Goal: Transaction & Acquisition: Purchase product/service

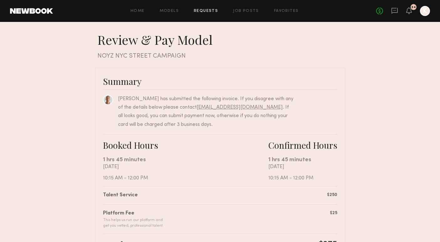
click at [408, 14] on div "24" at bounding box center [409, 11] width 6 height 8
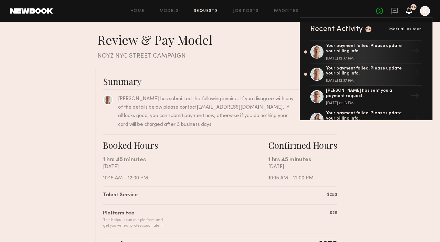
click at [421, 203] on nb-booking-payment "Review & Pay Model Review & Pay Model NOYZ NYC STREET CAMPAIGN Summary [PERSON_…" at bounding box center [220, 211] width 440 height 358
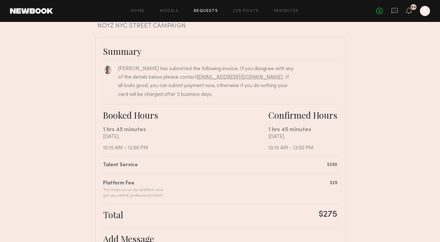
scroll to position [30, 0]
click at [402, 106] on nb-booking-payment "Review & Pay Model Review & Pay Model NOYZ NYC STREET CAMPAIGN Summary [PERSON_…" at bounding box center [220, 181] width 440 height 358
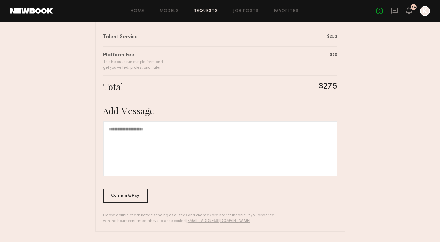
scroll to position [158, 0]
click at [121, 196] on div "Confirm & Pay" at bounding box center [125, 196] width 45 height 14
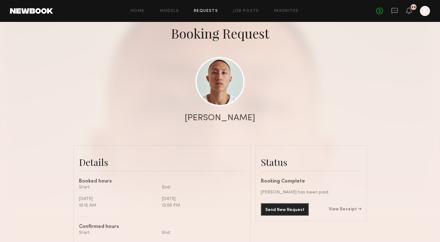
scroll to position [52, 0]
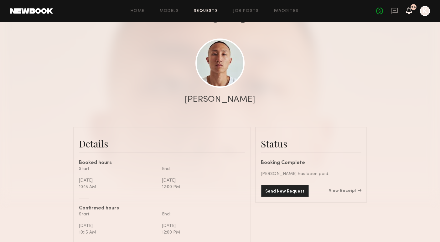
click at [410, 11] on icon at bounding box center [408, 10] width 5 height 4
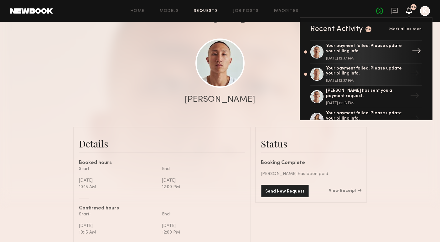
scroll to position [0, 0]
click at [358, 51] on div "Your payment failed. Please update your billing info." at bounding box center [366, 49] width 81 height 11
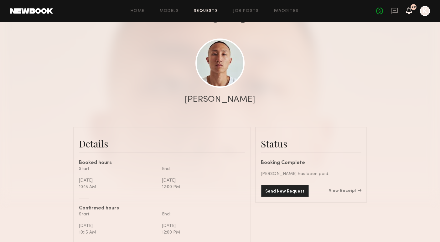
click at [410, 12] on icon at bounding box center [408, 10] width 5 height 4
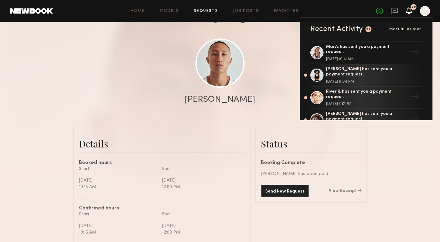
scroll to position [250, 0]
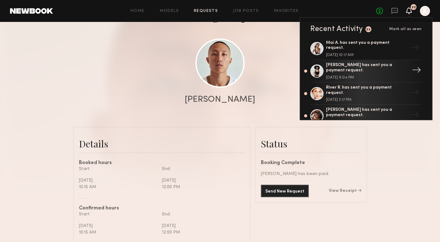
click at [360, 67] on div "[PERSON_NAME] has sent you a payment request. [DATE] 9:04 PM" at bounding box center [366, 71] width 81 height 17
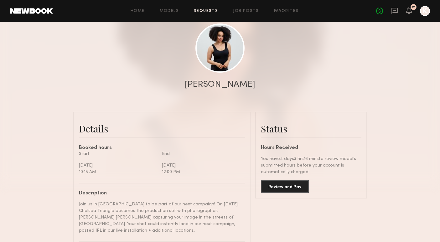
scroll to position [159, 0]
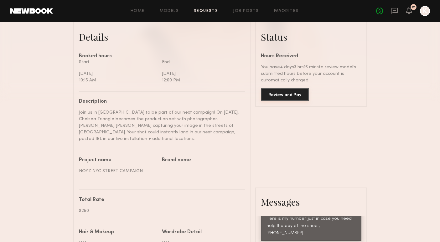
click at [286, 95] on button "Review and Pay" at bounding box center [285, 94] width 48 height 13
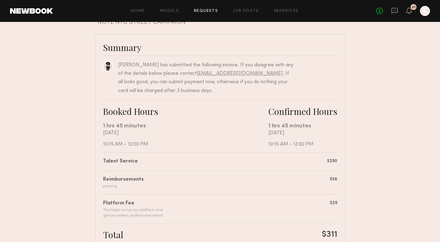
scroll to position [32, 0]
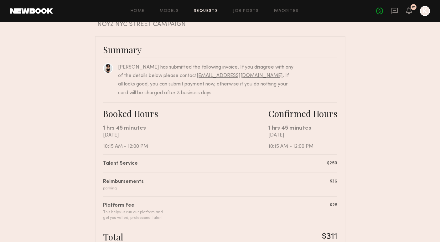
click at [366, 179] on nb-booking-payment "Review & Pay Model Review & Pay Model NOYZ NYC STREET CAMPAIGN Summary Stefanie…" at bounding box center [220, 191] width 440 height 382
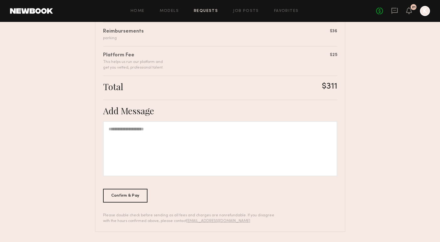
scroll to position [182, 0]
click at [133, 194] on div "Confirm & Pay" at bounding box center [125, 196] width 45 height 14
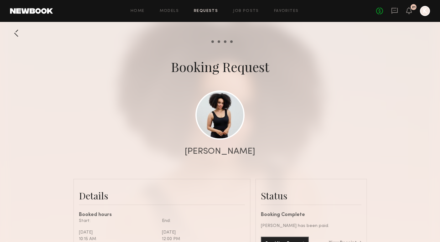
scroll to position [500, 0]
click at [412, 12] on div "No fees up to $5,000 21 K" at bounding box center [403, 11] width 54 height 10
click at [410, 12] on icon at bounding box center [408, 10] width 5 height 4
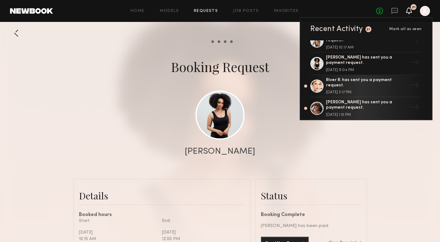
scroll to position [259, 0]
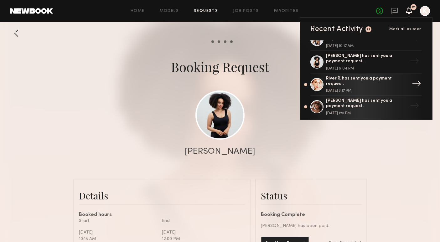
click at [376, 89] on div "September 12, 2025 @ 3:17 PM" at bounding box center [366, 91] width 81 height 4
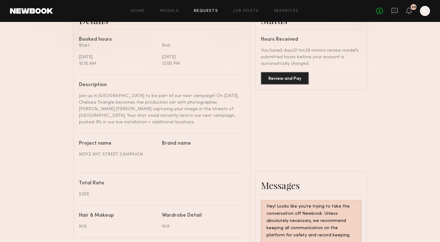
scroll to position [180, 0]
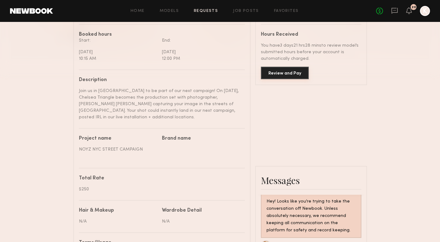
click at [286, 69] on button "Review and Pay" at bounding box center [285, 73] width 48 height 13
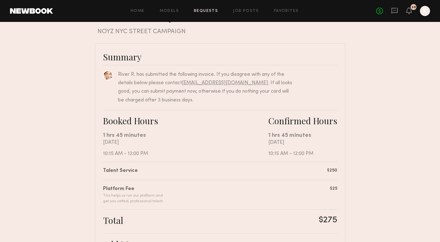
scroll to position [25, 0]
click at [398, 108] on nb-booking-payment "Review & Pay Model Review & Pay Model NOYZ NYC STREET CAMPAIGN Summary River R.…" at bounding box center [220, 186] width 440 height 358
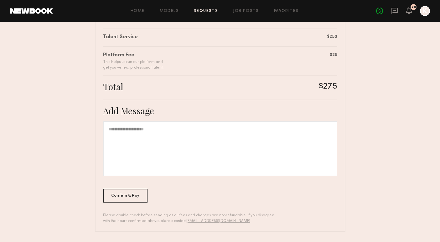
scroll to position [158, 0]
click at [121, 194] on div "Confirm & Pay" at bounding box center [125, 196] width 45 height 14
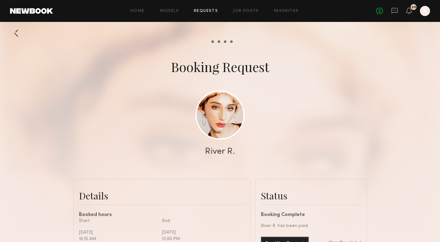
scroll to position [737, 0]
click at [407, 17] on header "Home Models Requests Job Posts Favorites Sign Out No fees up to $5,000 20 K" at bounding box center [220, 11] width 440 height 22
click at [408, 8] on icon at bounding box center [408, 10] width 5 height 4
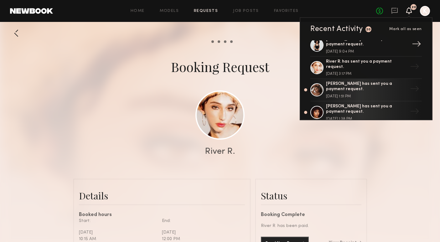
scroll to position [292, 0]
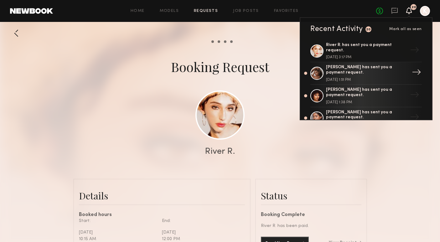
click at [387, 67] on div "Andreanna H. has sent you a payment request." at bounding box center [366, 70] width 81 height 11
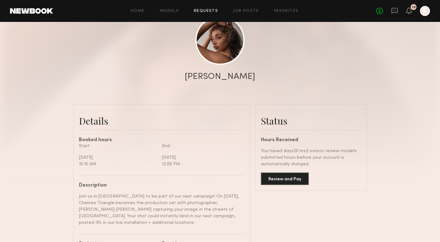
scroll to position [679, 0]
click at [290, 180] on button "Review and Pay" at bounding box center [285, 178] width 48 height 13
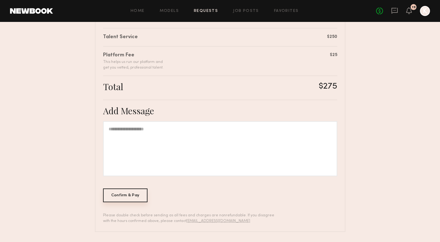
scroll to position [158, 0]
click at [136, 200] on div "Confirm & Pay" at bounding box center [125, 196] width 45 height 14
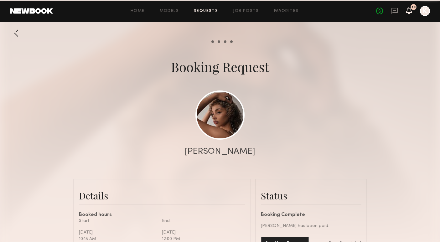
scroll to position [631, 0]
click at [408, 10] on icon at bounding box center [408, 10] width 5 height 4
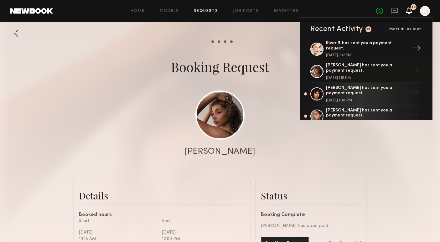
scroll to position [295, 0]
click at [394, 98] on div "September 12, 2025 @ 1:38 PM" at bounding box center [366, 100] width 81 height 4
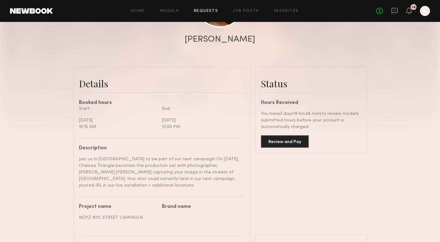
scroll to position [115, 0]
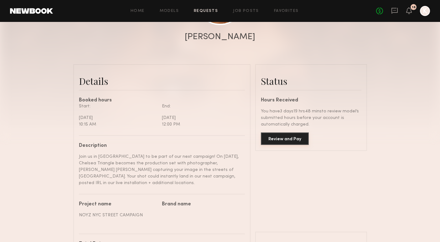
click at [287, 138] on button "Review and Pay" at bounding box center [285, 138] width 48 height 13
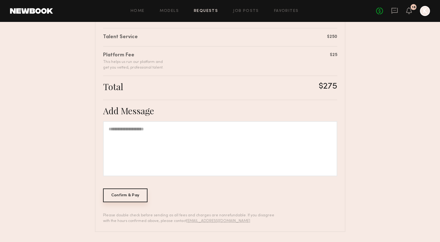
scroll to position [158, 0]
click at [127, 201] on div "Confirm & Pay" at bounding box center [125, 196] width 45 height 14
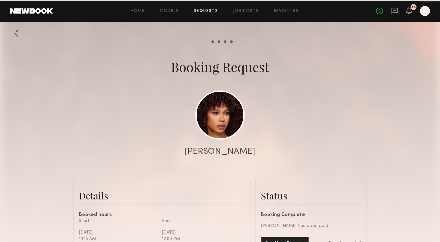
scroll to position [534, 0]
click at [409, 10] on icon at bounding box center [408, 10] width 5 height 4
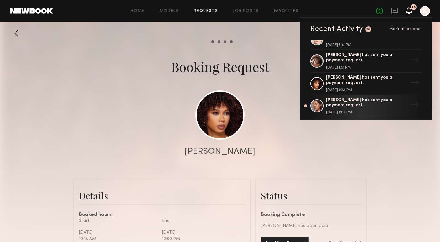
scroll to position [301, 0]
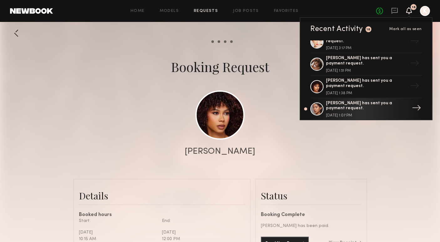
click at [362, 104] on div "Annette W. has sent you a payment request. September 12, 2025 @ 1:07 PM" at bounding box center [366, 109] width 81 height 17
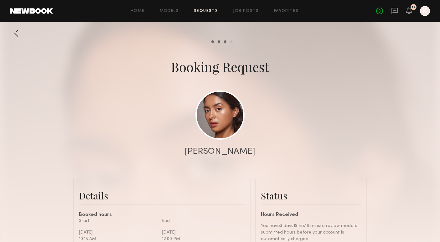
scroll to position [87, 0]
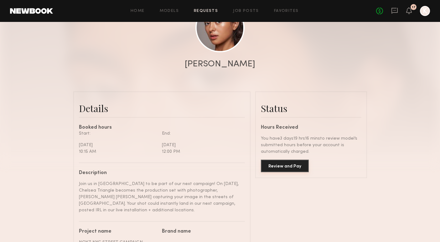
click at [283, 170] on button "Review and Pay" at bounding box center [285, 166] width 48 height 13
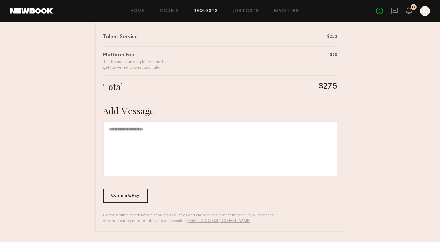
scroll to position [158, 0]
click at [113, 196] on div "Confirm & Pay" at bounding box center [125, 196] width 45 height 14
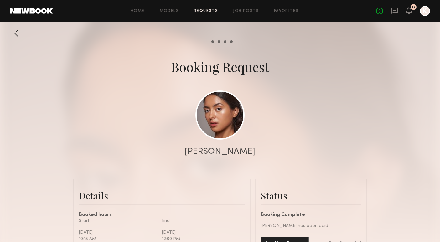
scroll to position [836, 0]
click at [412, 9] on div "17" at bounding box center [413, 7] width 6 height 6
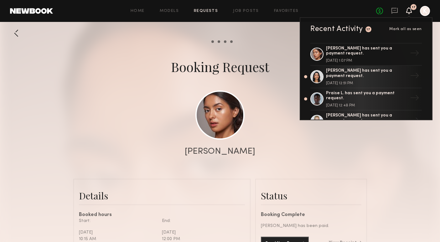
scroll to position [357, 0]
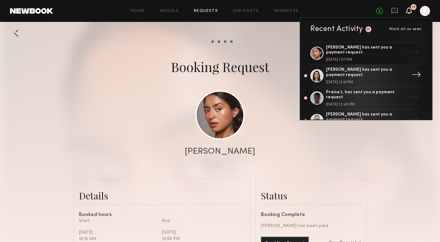
click at [358, 67] on div "Arifa A. has sent you a payment request. September 12, 2025 @ 12:51 PM" at bounding box center [366, 75] width 81 height 17
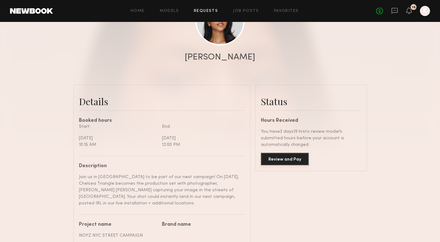
scroll to position [96, 0]
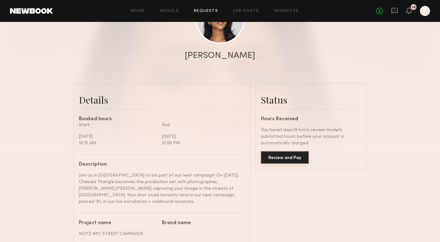
click at [294, 159] on button "Review and Pay" at bounding box center [285, 157] width 48 height 13
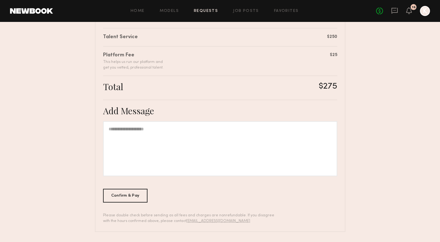
scroll to position [158, 0]
click at [125, 200] on div "Confirm & Pay" at bounding box center [125, 196] width 45 height 14
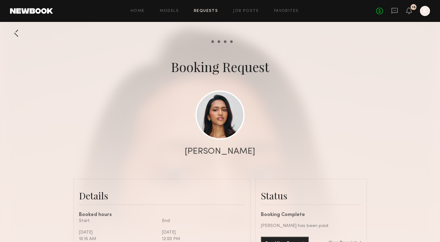
scroll to position [687, 0]
click at [410, 12] on icon at bounding box center [408, 10] width 5 height 4
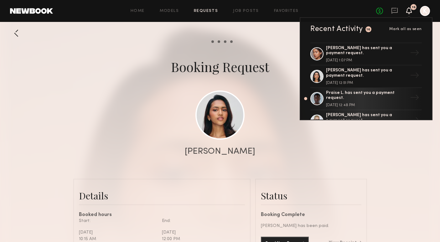
scroll to position [361, 0]
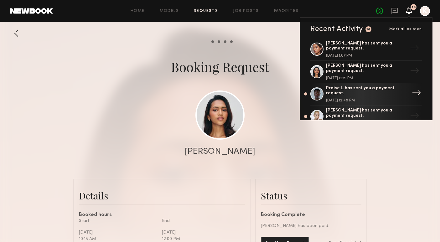
click at [375, 86] on div "Praise L. has sent you a payment request." at bounding box center [366, 91] width 81 height 11
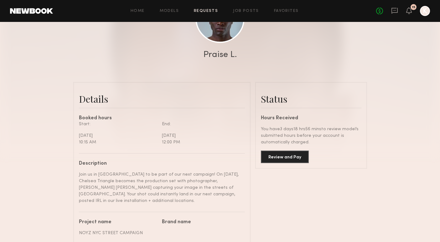
scroll to position [96, 0]
click at [282, 156] on button "Review and Pay" at bounding box center [285, 157] width 48 height 13
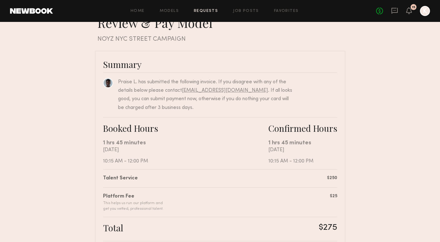
scroll to position [18, 0]
click at [405, 121] on nb-booking-payment "Review & Pay Model Review & Pay Model NOYZ NYC STREET CAMPAIGN Summary Praise L…" at bounding box center [220, 193] width 440 height 358
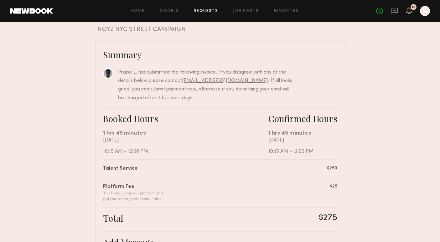
scroll to position [26, 0]
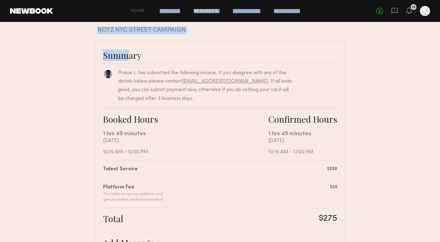
drag, startPoint x: 79, startPoint y: 21, endPoint x: 126, endPoint y: 60, distance: 62.0
click at [126, 60] on common-layout "Home Models Requests Job Posts Favorites Sign Out No fees up to $5,000 15 K Rev…" at bounding box center [220, 174] width 440 height 400
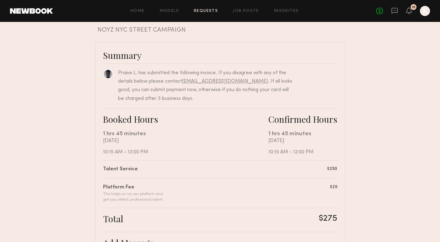
click at [400, 81] on nb-booking-payment "Review & Pay Model Review & Pay Model NOYZ NYC STREET CAMPAIGN Summary Praise L…" at bounding box center [220, 185] width 440 height 358
click at [410, 6] on div "No fees up to $5,000 15 K" at bounding box center [403, 11] width 54 height 10
click at [410, 9] on icon at bounding box center [408, 10] width 5 height 4
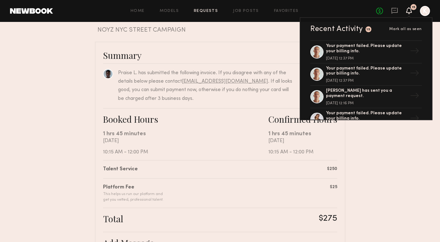
click at [340, 158] on div "Summary Praise L. has submitted the following invoice. If you disagree with any…" at bounding box center [220, 203] width 250 height 322
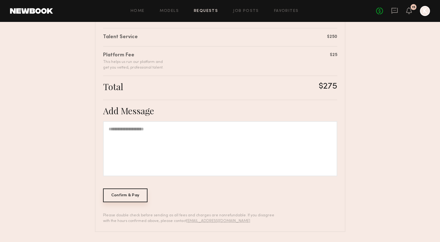
scroll to position [158, 0]
click at [118, 197] on div "Confirm & Pay" at bounding box center [125, 196] width 45 height 14
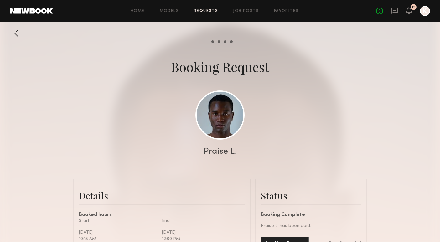
scroll to position [433, 0]
click at [409, 6] on div "No fees up to $5,000 15 K" at bounding box center [403, 11] width 54 height 10
click at [411, 12] on icon at bounding box center [408, 10] width 5 height 4
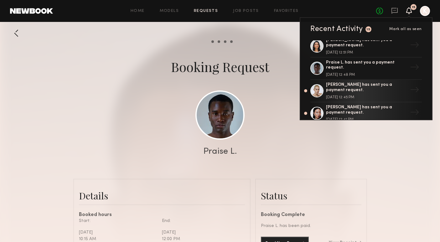
scroll to position [389, 0]
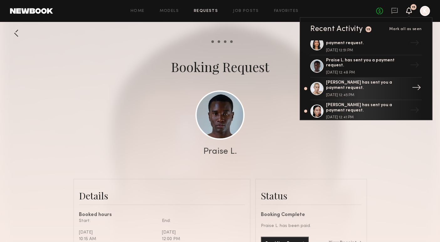
click at [357, 80] on div "Adrian B. has sent you a payment request." at bounding box center [366, 85] width 81 height 11
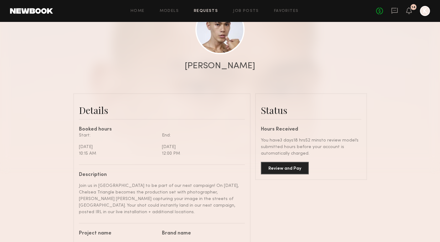
scroll to position [85, 0]
click at [283, 167] on button "Review and Pay" at bounding box center [285, 168] width 48 height 13
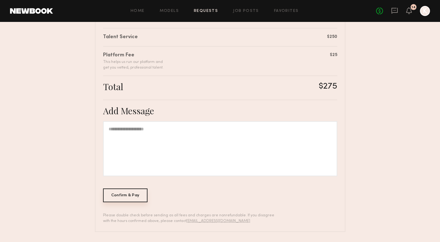
scroll to position [158, 0]
click at [133, 198] on div "Confirm & Pay" at bounding box center [125, 196] width 45 height 14
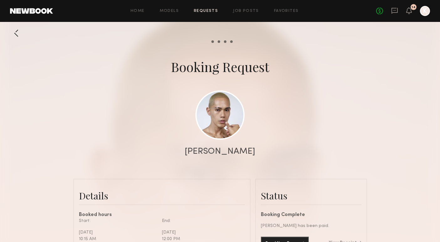
scroll to position [71, 0]
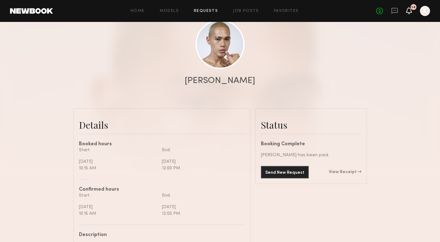
click at [409, 8] on icon at bounding box center [408, 10] width 5 height 4
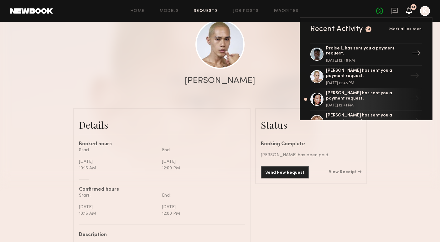
scroll to position [402, 0]
click at [382, 92] on div "Tenny Z. has sent you a payment request. September 12, 2025 @ 12:41 PM" at bounding box center [366, 98] width 81 height 17
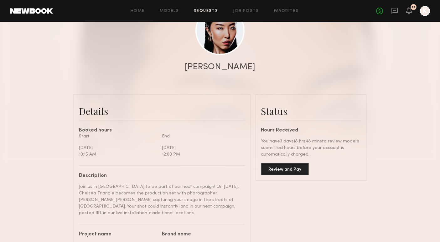
scroll to position [85, 0]
click at [296, 169] on button "Review and Pay" at bounding box center [285, 168] width 48 height 13
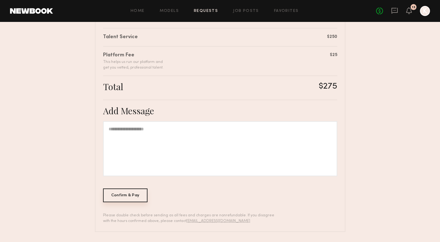
scroll to position [158, 0]
click at [116, 192] on div "Confirm & Pay" at bounding box center [125, 196] width 45 height 14
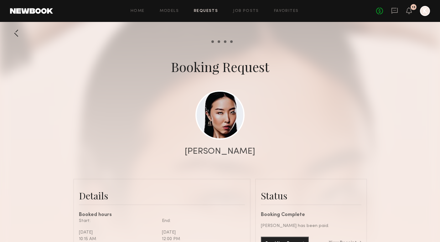
scroll to position [846, 0]
click at [410, 14] on div "13" at bounding box center [409, 11] width 6 height 8
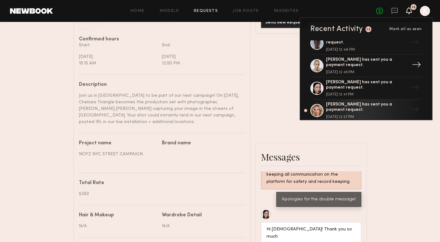
scroll to position [416, 0]
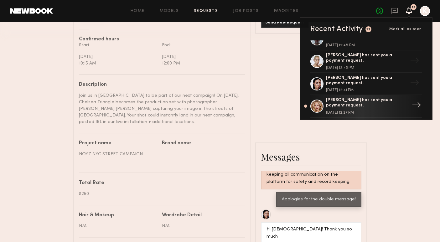
click at [373, 98] on div "Emilia B. has sent you a payment request." at bounding box center [366, 103] width 81 height 11
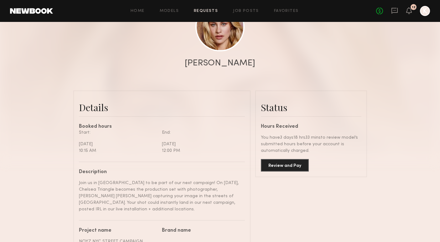
scroll to position [99, 0]
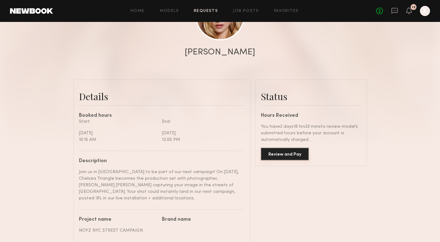
click at [279, 153] on button "Review and Pay" at bounding box center [285, 154] width 48 height 13
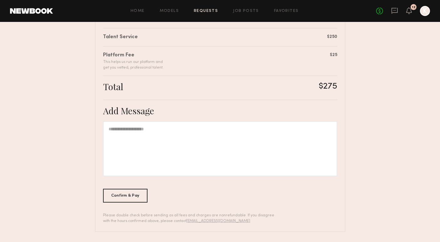
scroll to position [158, 0]
click at [118, 201] on div "Confirm & Pay" at bounding box center [125, 196] width 45 height 14
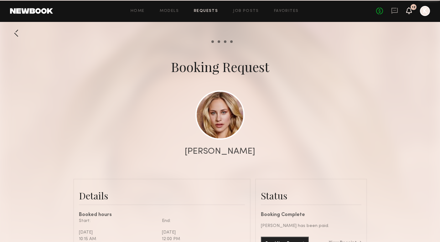
scroll to position [760, 0]
click at [409, 13] on icon at bounding box center [408, 10] width 5 height 4
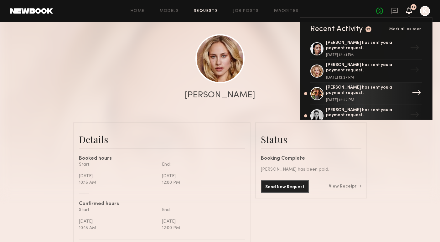
scroll to position [451, 0]
click at [377, 86] on div "Lindsay S. has sent you a payment request." at bounding box center [366, 91] width 81 height 11
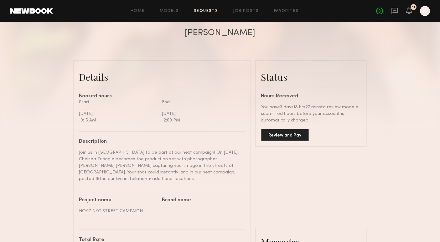
scroll to position [133, 0]
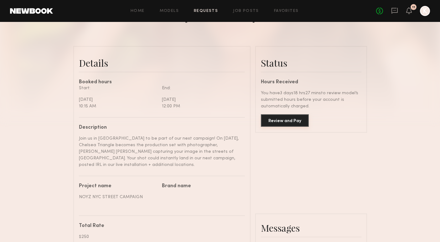
click at [287, 124] on button "Review and Pay" at bounding box center [285, 120] width 48 height 13
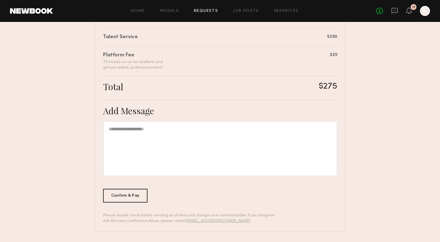
scroll to position [158, 0]
click at [125, 197] on div "Confirm & Pay" at bounding box center [125, 196] width 45 height 14
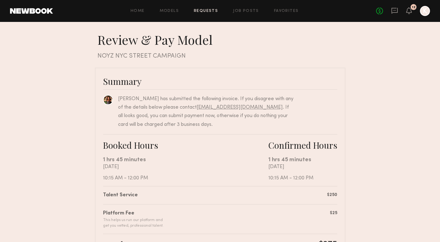
scroll to position [0, 0]
click at [407, 13] on icon at bounding box center [409, 10] width 6 height 7
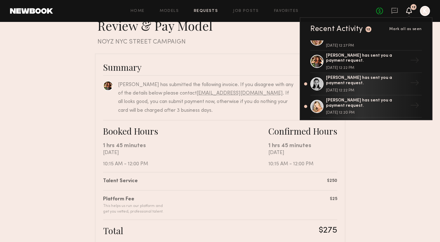
scroll to position [505, 0]
click at [362, 90] on div "September 12, 2025 @ 12:22 PM" at bounding box center [366, 92] width 81 height 4
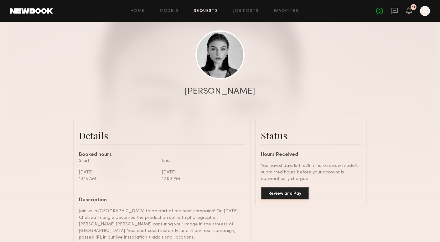
click at [283, 199] on button "Review and Pay" at bounding box center [285, 193] width 48 height 13
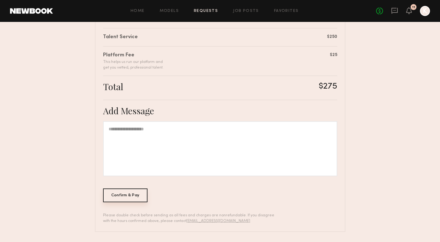
scroll to position [158, 0]
click at [135, 198] on div "Confirm & Pay" at bounding box center [125, 196] width 45 height 14
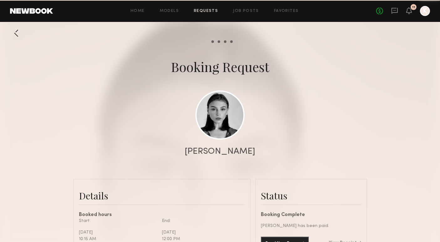
scroll to position [403, 0]
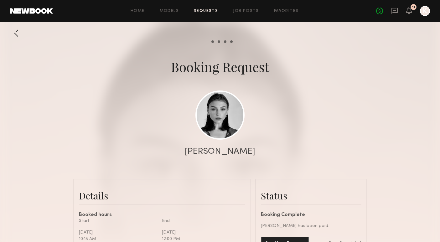
click at [408, 8] on header "Home Models Requests Job Posts Favorites Sign Out No fees up to $5,000 11 K" at bounding box center [220, 11] width 440 height 22
click at [409, 13] on div "No fees up to $5,000 11 K" at bounding box center [403, 11] width 54 height 10
click at [406, 75] on div "Booking Request" at bounding box center [220, 67] width 440 height 18
click at [407, 12] on icon at bounding box center [408, 10] width 5 height 4
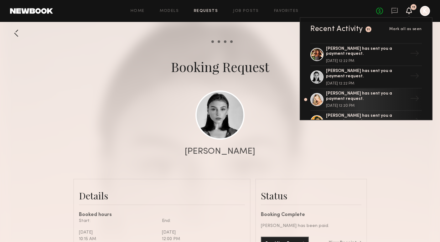
scroll to position [516, 0]
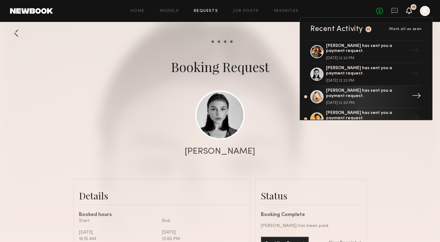
click at [390, 101] on div "September 12, 2025 @ 12:20 PM" at bounding box center [366, 103] width 81 height 4
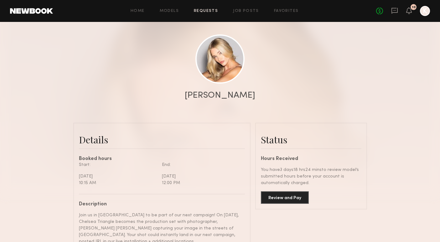
scroll to position [58, 0]
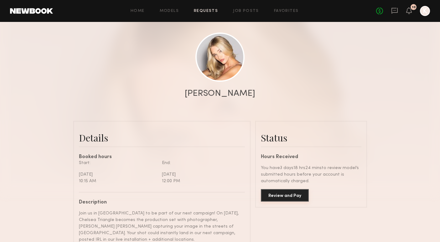
click at [291, 196] on button "Review and Pay" at bounding box center [285, 195] width 48 height 13
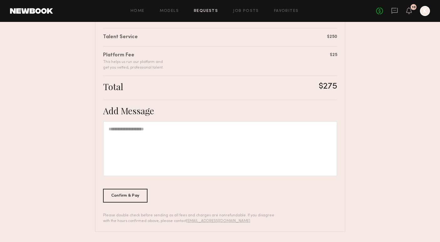
scroll to position [158, 0]
click at [130, 194] on div "Confirm & Pay" at bounding box center [125, 196] width 45 height 14
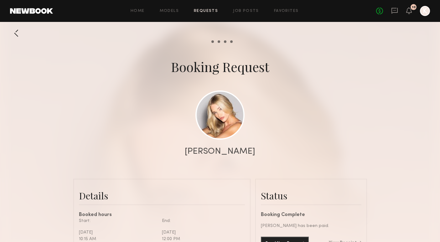
scroll to position [624, 0]
click at [411, 12] on icon at bounding box center [408, 10] width 5 height 4
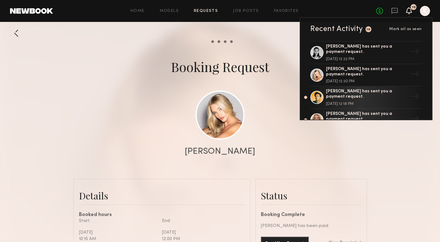
scroll to position [542, 0]
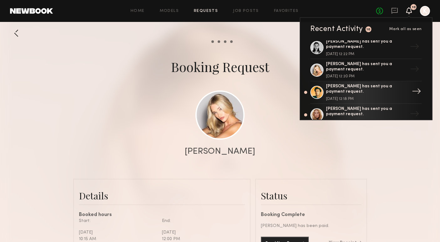
click at [374, 84] on div "Sonny D. has sent you a payment request." at bounding box center [366, 89] width 81 height 11
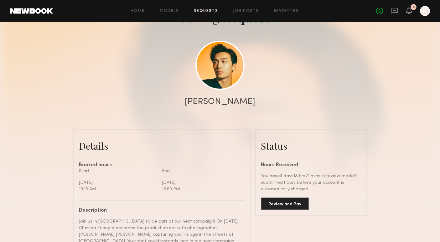
scroll to position [140, 0]
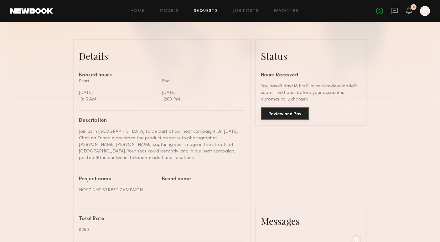
click at [286, 113] on button "Review and Pay" at bounding box center [285, 113] width 48 height 13
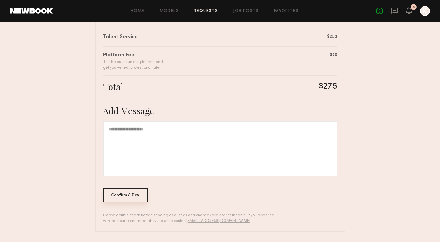
scroll to position [158, 0]
click at [119, 198] on div "Confirm & Pay" at bounding box center [125, 196] width 45 height 14
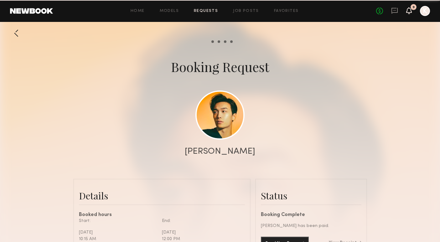
scroll to position [338, 0]
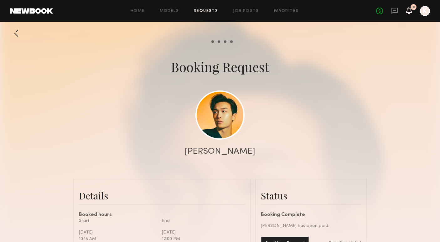
click at [407, 13] on icon at bounding box center [409, 10] width 6 height 7
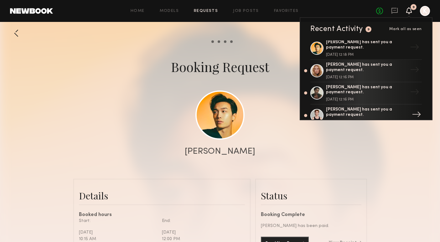
scroll to position [585, 0]
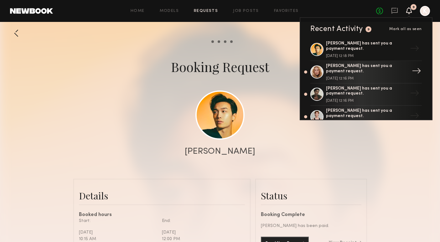
click at [382, 65] on link "Alina P. has sent you a payment request. September 12, 2025 @ 12:16 PM →" at bounding box center [365, 72] width 111 height 23
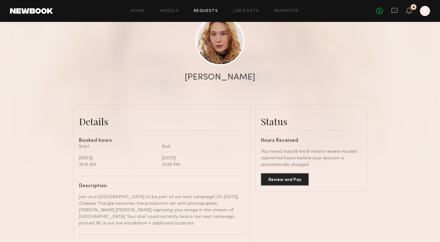
scroll to position [95, 0]
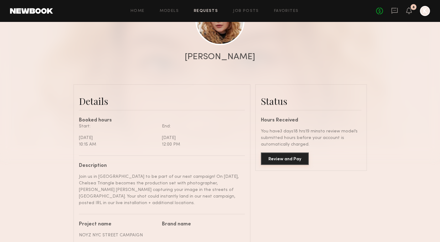
click at [283, 159] on button "Review and Pay" at bounding box center [285, 158] width 48 height 13
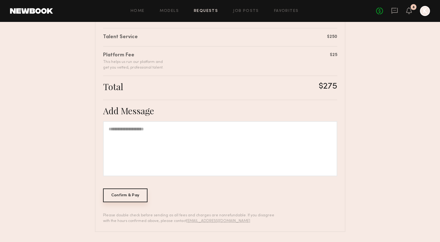
scroll to position [158, 0]
click at [114, 196] on div "Confirm & Pay" at bounding box center [125, 196] width 45 height 14
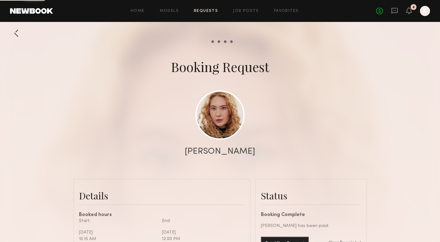
scroll to position [735, 0]
click at [412, 11] on div "No fees up to $5,000 8 K" at bounding box center [403, 11] width 54 height 10
click at [409, 12] on icon at bounding box center [408, 10] width 5 height 4
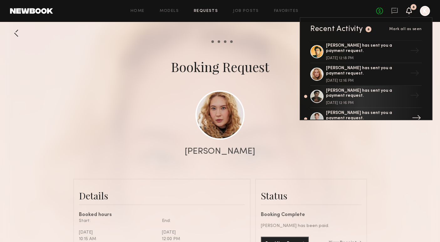
scroll to position [582, 0]
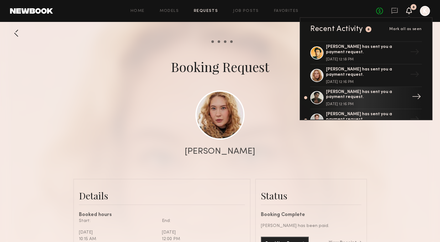
click at [369, 90] on div "Shaquille H. has sent you a payment request. September 12, 2025 @ 12:16 PM" at bounding box center [366, 98] width 81 height 17
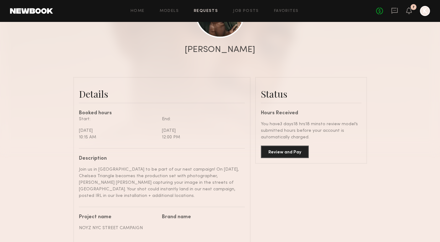
scroll to position [134, 0]
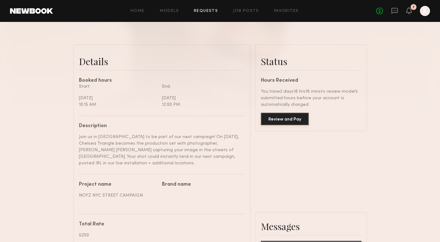
click at [284, 123] on button "Review and Pay" at bounding box center [285, 119] width 48 height 13
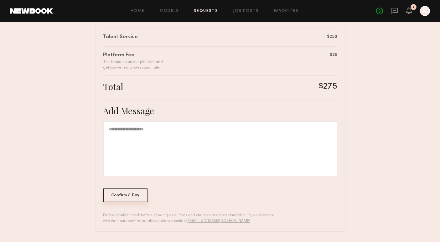
scroll to position [158, 0]
click at [132, 195] on div "Confirm & Pay" at bounding box center [125, 196] width 45 height 14
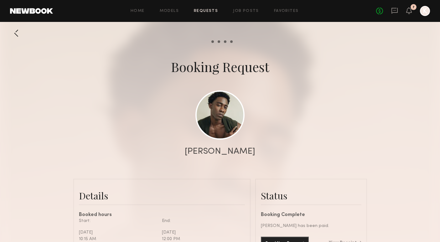
scroll to position [603, 0]
click at [407, 10] on icon at bounding box center [408, 10] width 5 height 4
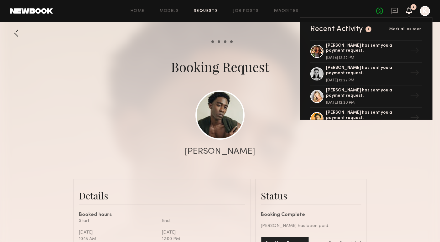
scroll to position [610, 0]
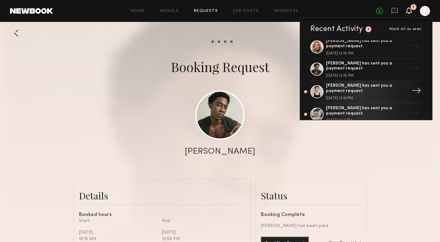
click at [367, 83] on div "Austin W. has sent you a payment request. September 12, 2025 @ 12:15 PM" at bounding box center [366, 91] width 81 height 17
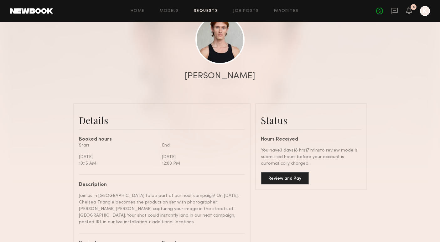
scroll to position [118, 0]
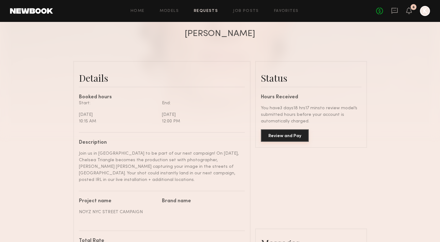
click at [281, 134] on button "Review and Pay" at bounding box center [285, 135] width 48 height 13
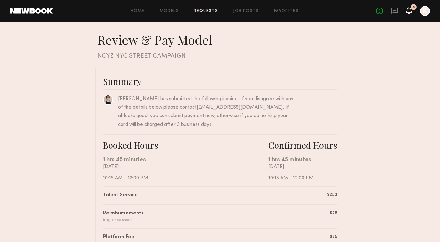
click at [409, 10] on icon at bounding box center [408, 10] width 5 height 4
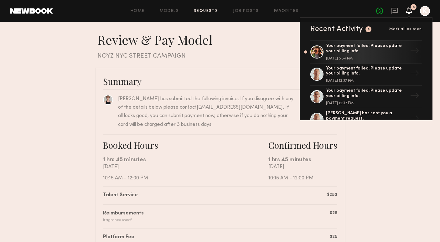
click at [372, 191] on nb-booking-payment "Review & Pay Model Review & Pay Model NOYZ NYC STREET CAMPAIGN Summary Austin W…" at bounding box center [220, 223] width 440 height 382
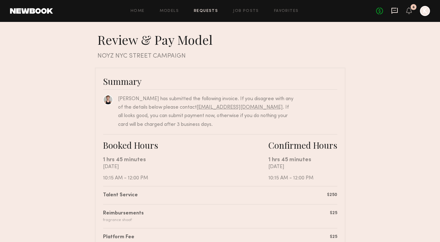
click at [397, 9] on icon at bounding box center [394, 10] width 7 height 7
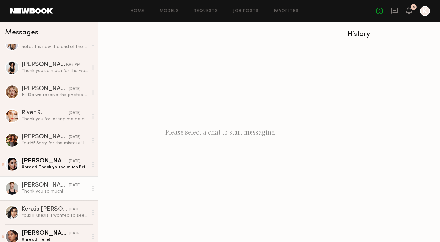
scroll to position [44, 0]
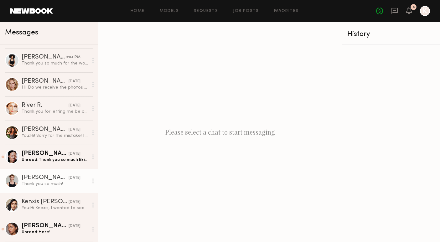
click at [53, 185] on div "Thank you so much!" at bounding box center [55, 184] width 67 height 6
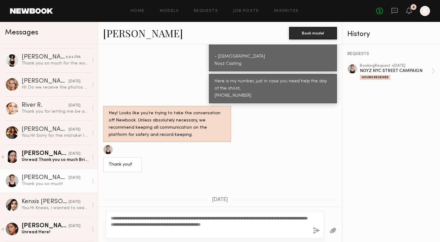
type textarea "**********"
click at [314, 232] on button "button" at bounding box center [316, 231] width 7 height 8
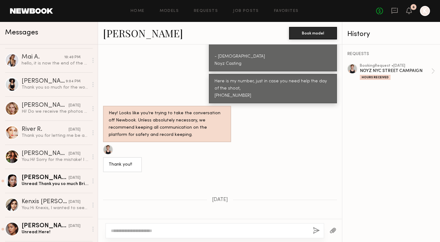
scroll to position [827, 0]
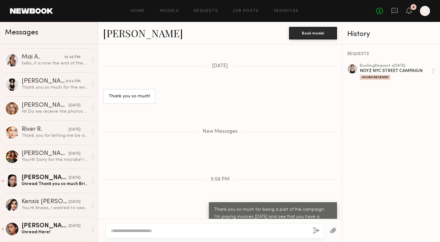
click at [412, 8] on div "6" at bounding box center [413, 7] width 6 height 6
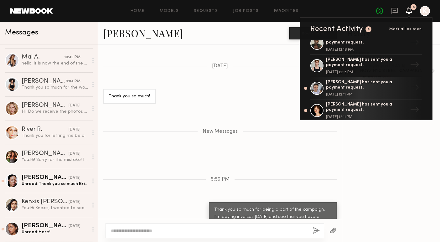
scroll to position [651, 0]
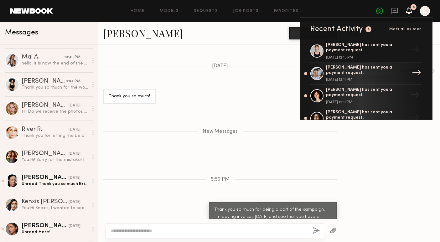
click at [351, 65] on div "Tanya A. has sent you a payment request." at bounding box center [366, 70] width 81 height 11
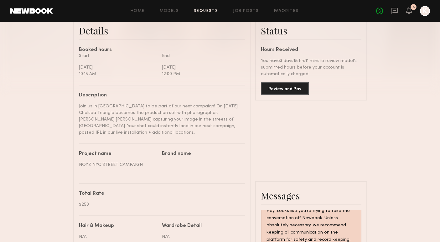
scroll to position [171, 0]
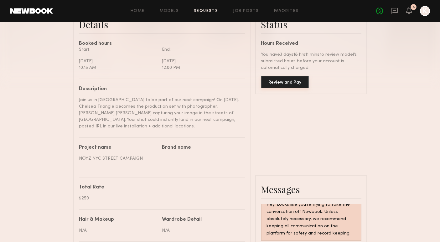
click at [286, 84] on button "Review and Pay" at bounding box center [285, 82] width 48 height 13
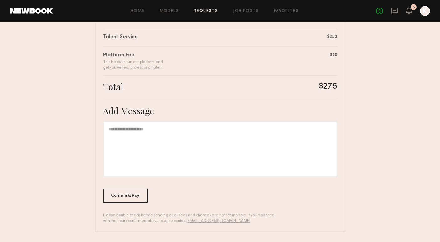
scroll to position [158, 0]
click at [128, 194] on div "Confirm & Pay" at bounding box center [125, 196] width 45 height 14
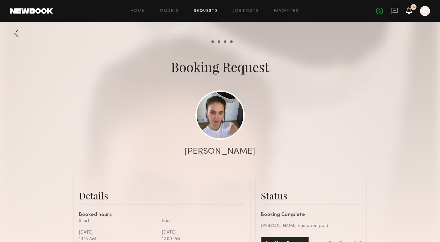
click at [411, 10] on icon at bounding box center [408, 10] width 5 height 4
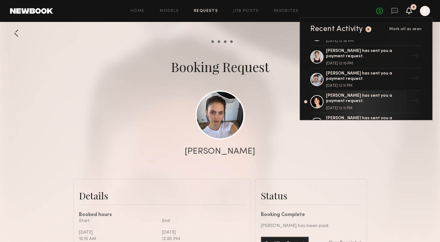
scroll to position [645, 0]
click at [368, 106] on div "September 12, 2025 @ 12:11 PM" at bounding box center [366, 108] width 81 height 4
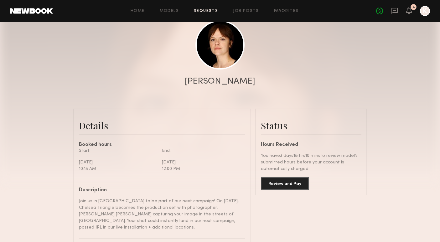
scroll to position [90, 0]
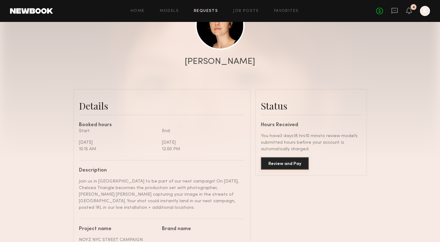
click at [289, 163] on button "Review and Pay" at bounding box center [285, 163] width 48 height 13
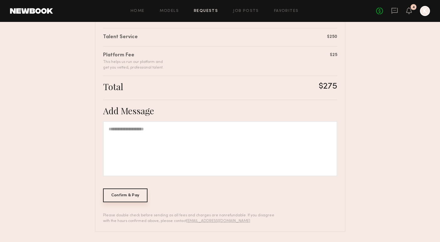
scroll to position [158, 0]
click at [131, 190] on div "Confirm & Pay" at bounding box center [125, 196] width 45 height 14
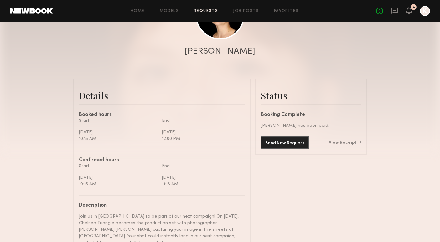
scroll to position [100, 0]
click at [408, 10] on icon at bounding box center [408, 10] width 5 height 4
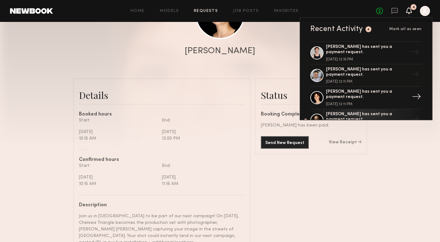
scroll to position [648, 0]
click at [363, 112] on div "Slesha P. has sent you a payment request." at bounding box center [366, 117] width 81 height 11
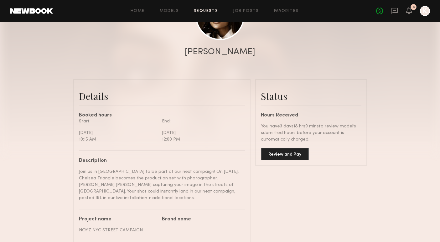
scroll to position [113, 0]
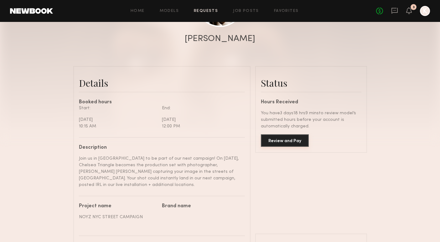
click at [281, 138] on button "Review and Pay" at bounding box center [285, 140] width 48 height 13
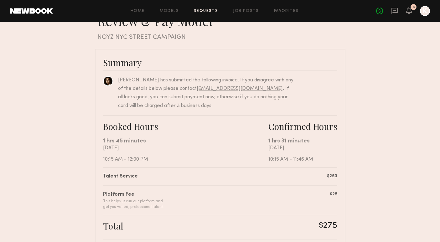
scroll to position [19, 0]
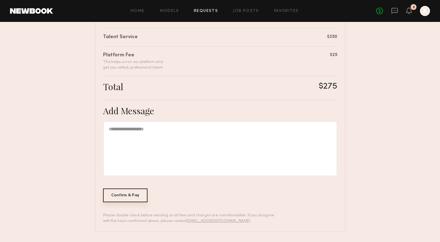
click at [122, 197] on div "Confirm & Pay" at bounding box center [125, 195] width 45 height 14
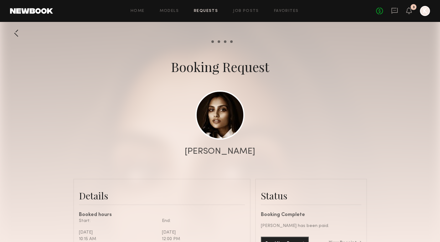
scroll to position [687, 0]
click at [413, 9] on div "3" at bounding box center [413, 7] width 6 height 6
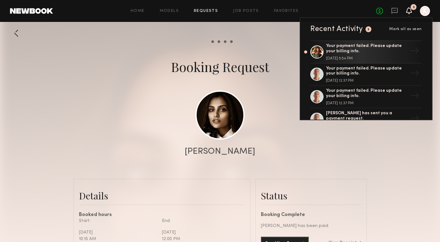
click at [408, 9] on icon at bounding box center [408, 10] width 5 height 4
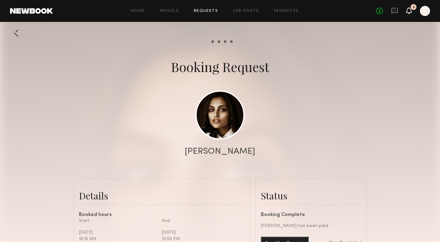
click at [408, 9] on icon at bounding box center [408, 10] width 5 height 4
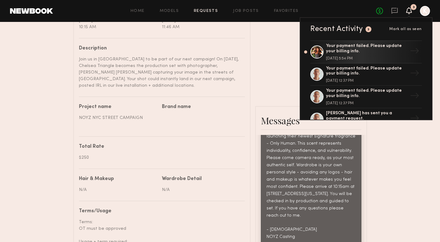
scroll to position [335, 0]
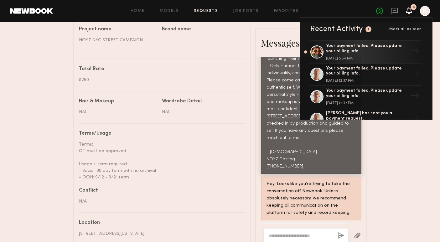
click at [229, 150] on div "Terms: OT must be approved Usage + term required: - Social: 30 day term with no…" at bounding box center [159, 160] width 161 height 39
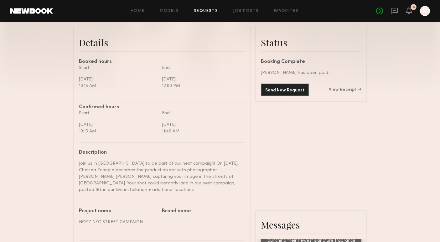
scroll to position [59, 0]
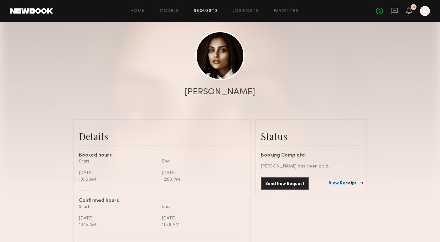
click at [350, 185] on link "View Receipt" at bounding box center [345, 183] width 33 height 4
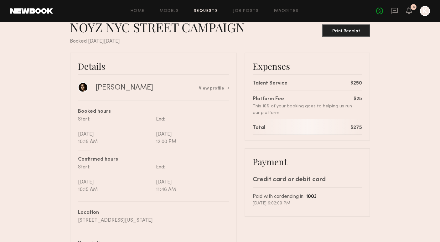
scroll to position [14, 0]
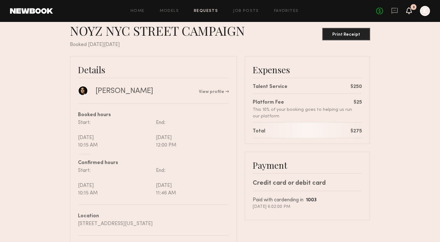
click at [411, 10] on icon at bounding box center [409, 10] width 6 height 7
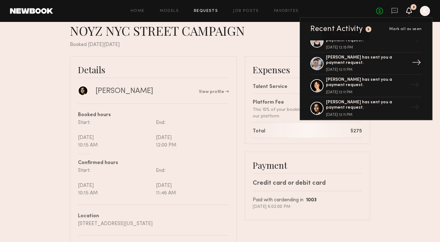
scroll to position [680, 0]
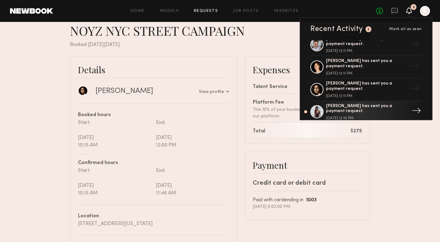
click at [367, 104] on div "McKenzie S. has sent you a payment request." at bounding box center [366, 109] width 81 height 11
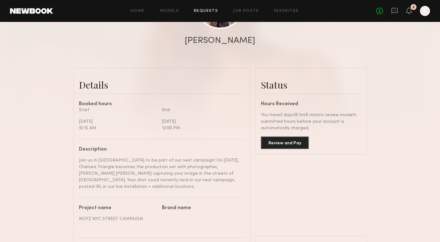
scroll to position [118, 0]
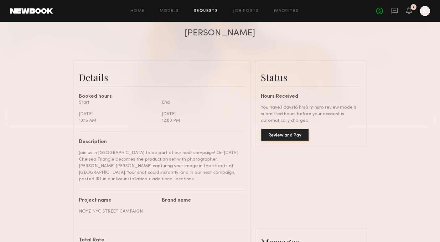
click at [274, 138] on button "Review and Pay" at bounding box center [285, 135] width 48 height 13
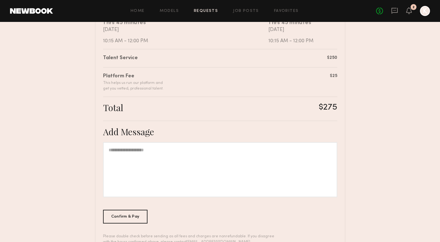
scroll to position [151, 0]
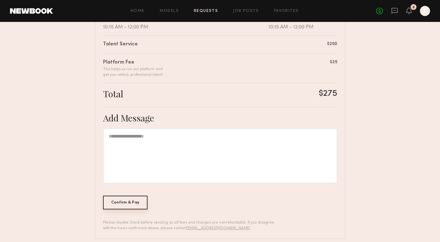
click at [134, 205] on div "Confirm & Pay" at bounding box center [125, 203] width 45 height 14
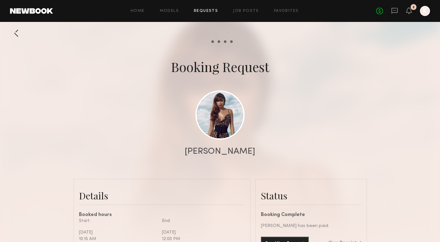
scroll to position [338, 0]
click at [412, 10] on div "No fees up to $5,000 2 K" at bounding box center [403, 11] width 54 height 10
click at [411, 11] on icon at bounding box center [408, 10] width 5 height 4
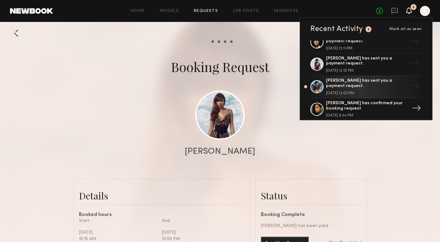
scroll to position [728, 0]
click at [362, 90] on div "September 12, 2025 @ 12:03 PM" at bounding box center [366, 92] width 81 height 4
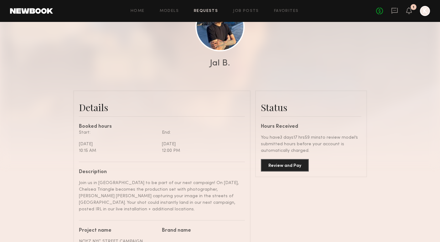
scroll to position [92, 0]
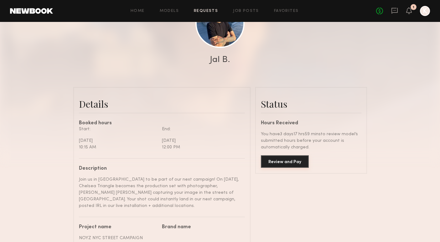
click at [295, 160] on button "Review and Pay" at bounding box center [285, 161] width 48 height 13
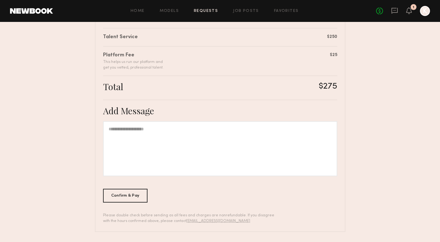
scroll to position [158, 0]
click at [136, 192] on div "Confirm & Pay" at bounding box center [125, 196] width 45 height 14
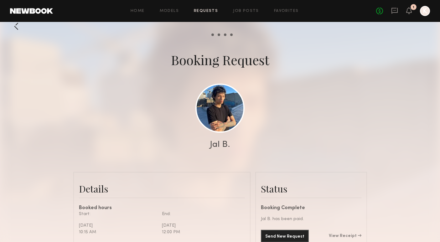
scroll to position [10, 0]
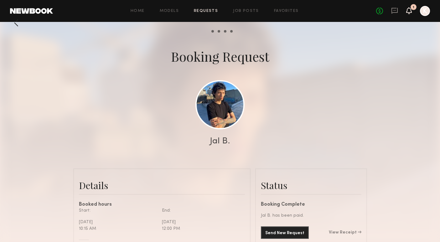
click at [409, 12] on icon at bounding box center [408, 10] width 5 height 4
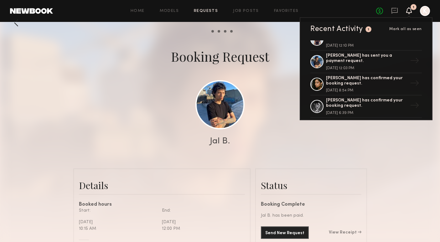
scroll to position [786, 0]
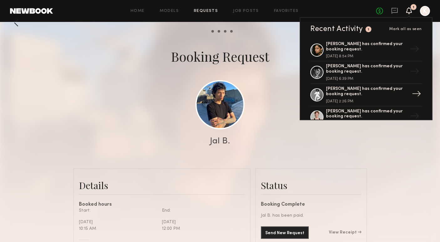
click at [353, 86] on div "Christina S. has confirmed your booking request. September 09, 2025 @ 2:26 PM" at bounding box center [366, 94] width 81 height 17
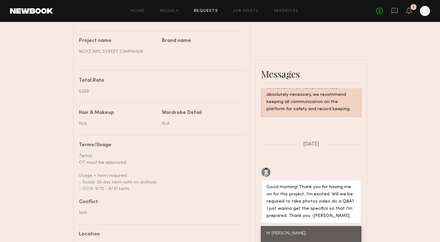
scroll to position [279, 0]
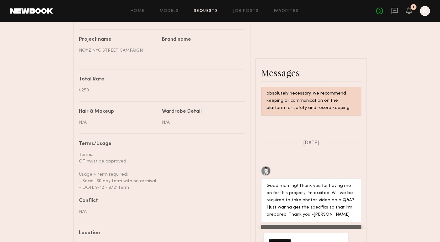
type textarea "**********"
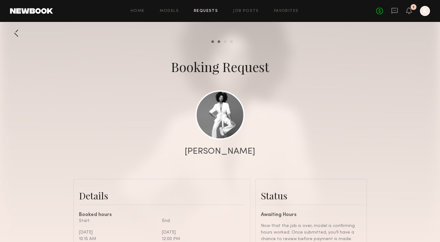
scroll to position [0, 0]
click at [412, 13] on div "No fees up to $5,000 1 K" at bounding box center [403, 11] width 54 height 10
click at [203, 13] on link "Requests" at bounding box center [206, 11] width 24 height 4
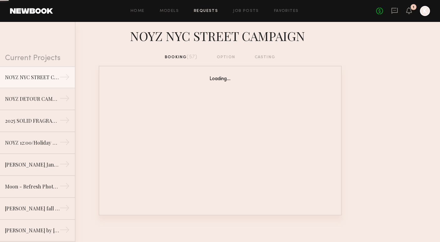
click at [230, 12] on div "Home Models Requests Job Posts Favorites Sign Out" at bounding box center [214, 11] width 323 height 4
click at [238, 11] on link "Job Posts" at bounding box center [246, 11] width 26 height 4
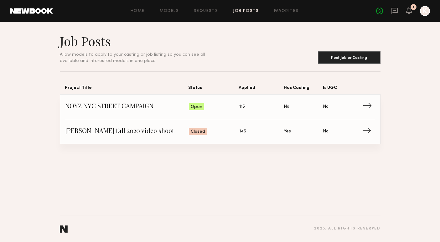
click at [146, 110] on span "NOYZ NYC STREET CAMPAIGN" at bounding box center [127, 106] width 124 height 9
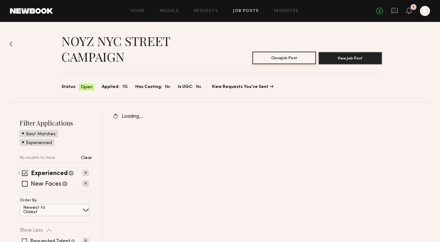
click at [292, 62] on button "Close Job Post" at bounding box center [284, 58] width 64 height 13
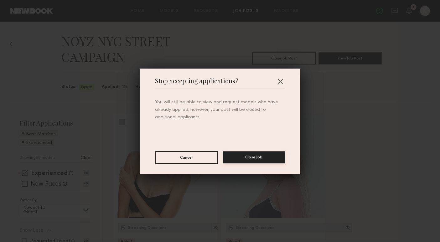
click at [260, 161] on button "Close Job" at bounding box center [254, 157] width 63 height 13
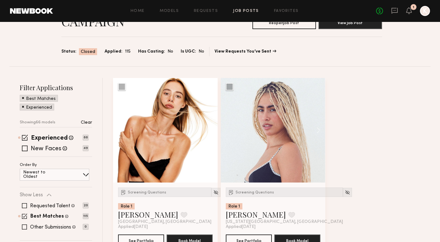
scroll to position [36, 0]
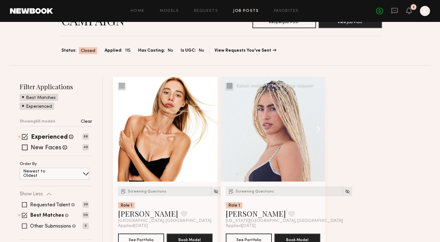
click at [317, 130] on button at bounding box center [315, 129] width 20 height 105
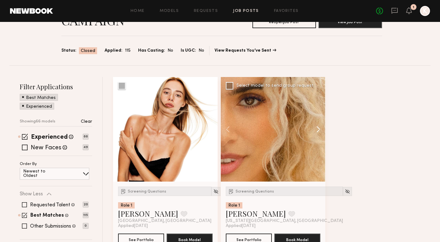
click at [317, 130] on button at bounding box center [315, 129] width 20 height 105
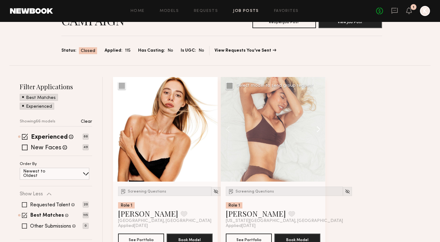
click at [317, 130] on button at bounding box center [315, 129] width 20 height 105
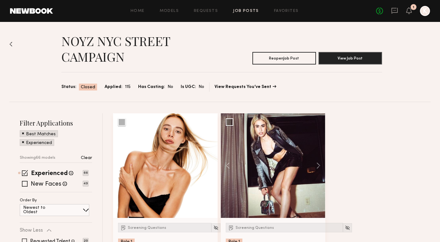
scroll to position [0, 0]
click at [393, 10] on icon at bounding box center [394, 10] width 7 height 7
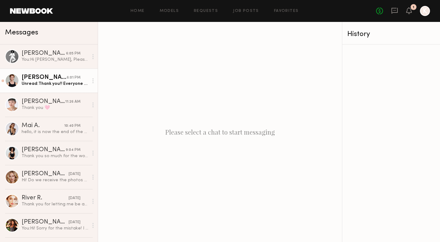
click at [60, 79] on div "Austin W." at bounding box center [44, 77] width 45 height 6
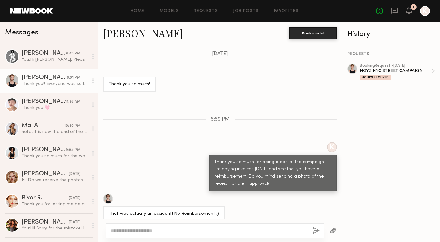
scroll to position [839, 0]
click at [414, 69] on div "NOYZ NYC STREET CAMPAIGN" at bounding box center [395, 71] width 71 height 6
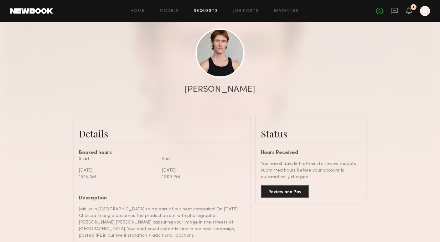
scroll to position [103, 0]
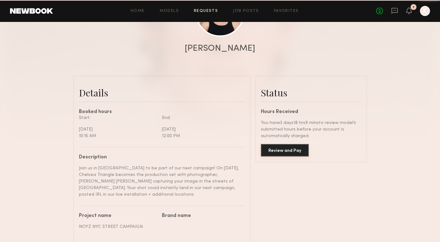
click at [281, 150] on button "Review and Pay" at bounding box center [285, 150] width 48 height 13
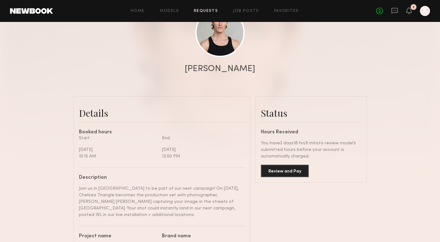
scroll to position [68, 0]
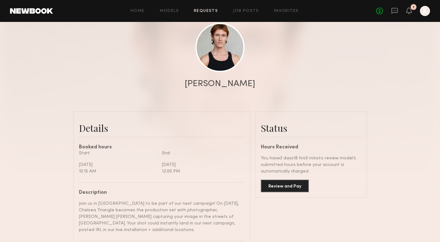
click at [388, 8] on div "No fees up to $5,000 1 K" at bounding box center [403, 11] width 54 height 10
click at [395, 10] on icon at bounding box center [394, 10] width 3 height 1
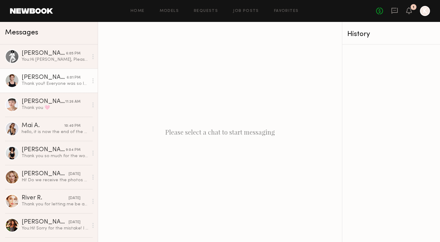
click at [42, 84] on div "Thank you!! Everyone was so lovely!" at bounding box center [55, 84] width 67 height 6
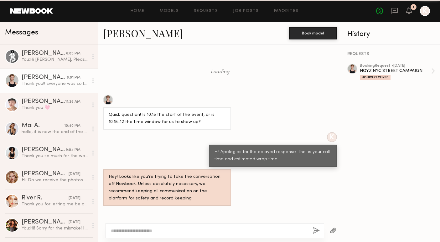
scroll to position [488, 0]
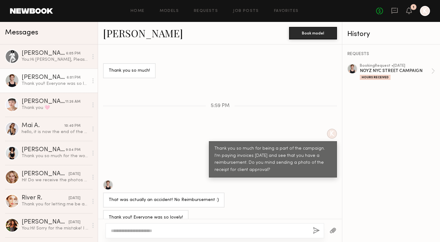
click at [166, 229] on textarea at bounding box center [209, 231] width 197 height 6
type textarea "**********"
click at [312, 230] on div "**********" at bounding box center [214, 225] width 218 height 28
click at [316, 230] on button "button" at bounding box center [316, 231] width 7 height 8
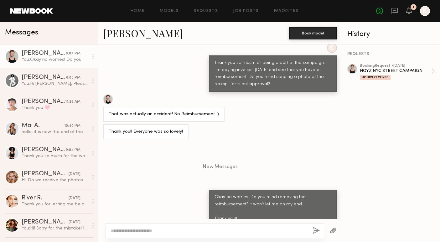
click at [381, 154] on div "REQUESTS booking Request • 09/06/2025 NOYZ NYC STREET CAMPAIGN Hours Received" at bounding box center [391, 143] width 98 height 198
click at [410, 10] on icon at bounding box center [408, 10] width 5 height 4
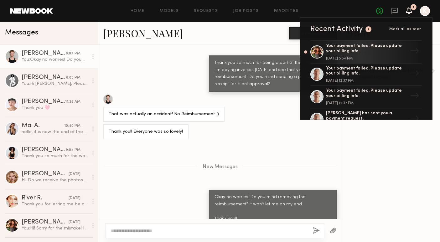
click at [392, 155] on div "REQUESTS booking Request • 09/06/2025 NOYZ NYC STREET CAMPAIGN Hours Received" at bounding box center [391, 143] width 98 height 198
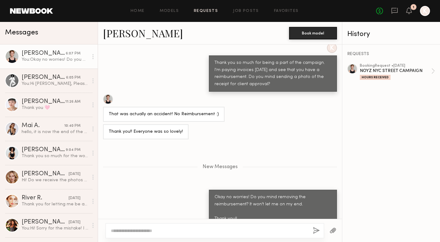
click at [196, 10] on link "Requests" at bounding box center [206, 11] width 24 height 4
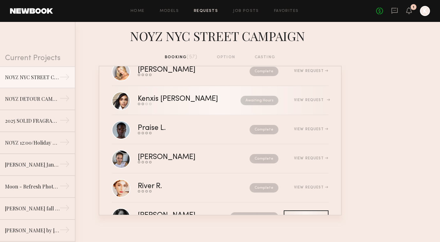
scroll to position [80, 0]
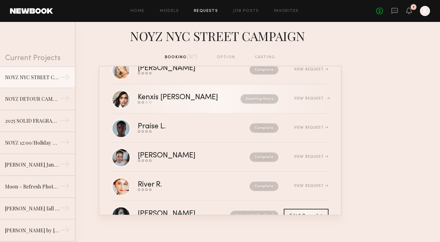
click at [307, 100] on div "View Request" at bounding box center [311, 99] width 34 height 4
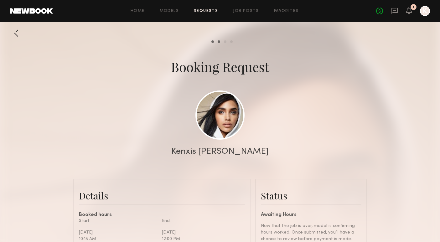
click at [206, 12] on link "Requests" at bounding box center [206, 11] width 24 height 4
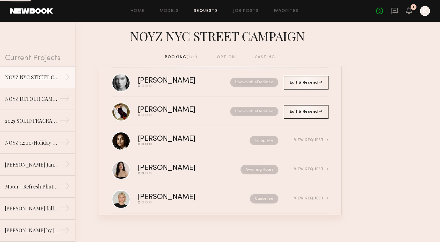
scroll to position [1028, 0]
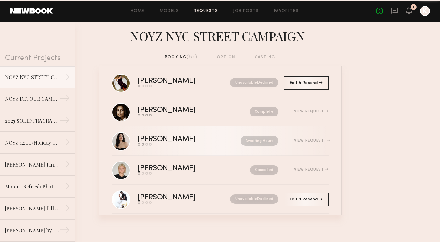
click at [219, 143] on div "Awaiting Hours" at bounding box center [248, 140] width 60 height 9
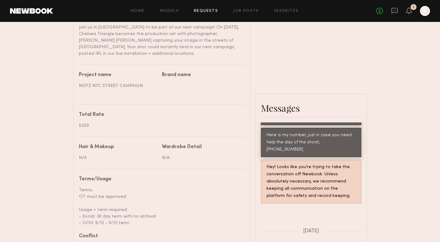
scroll to position [245, 0]
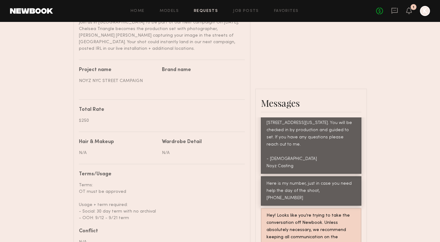
scroll to position [249, 0]
type textarea "**********"
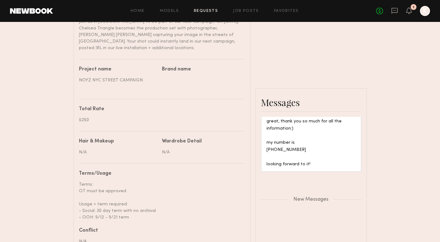
scroll to position [925, 0]
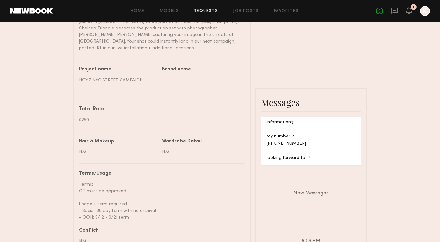
click at [202, 13] on link "Requests" at bounding box center [206, 11] width 24 height 4
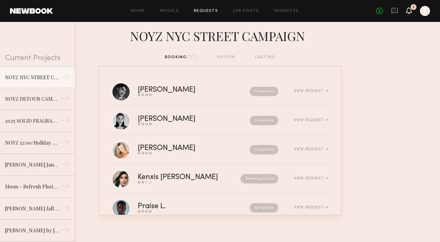
click at [408, 14] on icon at bounding box center [409, 13] width 2 height 1
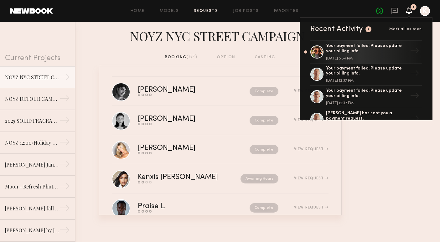
click at [192, 64] on div "booking (57) option casting" at bounding box center [220, 60] width 440 height 12
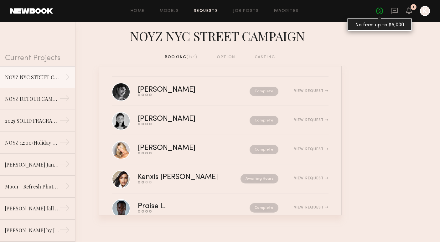
click at [383, 12] on link "No fees up to $5,000" at bounding box center [379, 11] width 7 height 7
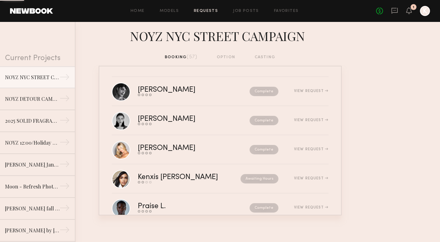
click at [389, 11] on div "No fees up to $5,000 1 K" at bounding box center [403, 11] width 54 height 10
click at [391, 11] on icon at bounding box center [394, 10] width 7 height 7
click at [392, 11] on icon at bounding box center [394, 11] width 6 height 6
click at [394, 11] on icon at bounding box center [394, 10] width 7 height 7
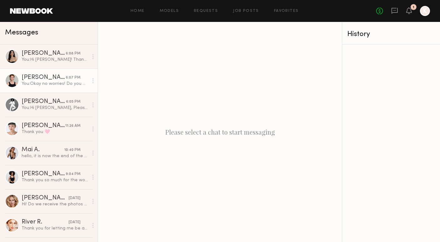
click at [43, 82] on div "You: Okay no worries! Do you mind removing the reimbursement? It won't let me o…" at bounding box center [55, 84] width 67 height 6
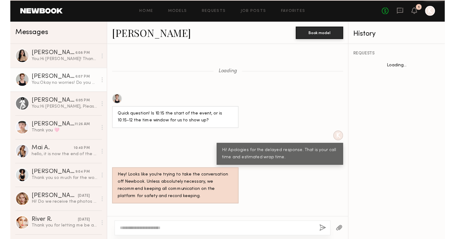
scroll to position [526, 0]
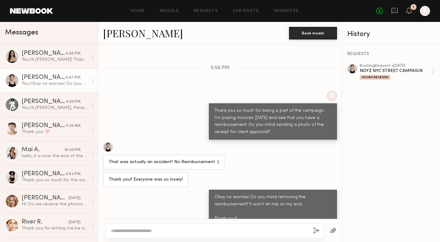
click at [106, 142] on div at bounding box center [108, 147] width 10 height 10
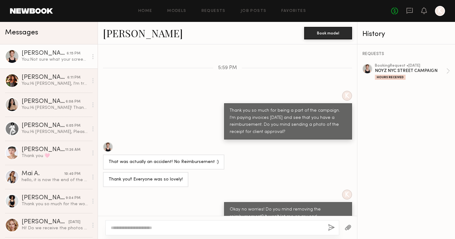
scroll to position [828, 0]
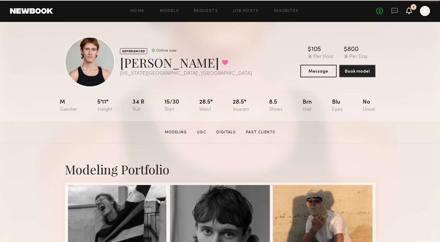
click at [409, 13] on icon at bounding box center [408, 10] width 5 height 4
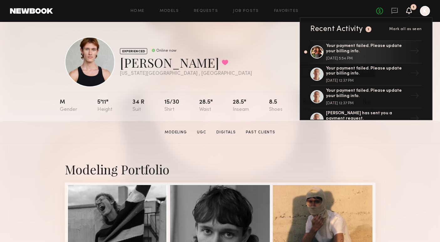
click at [270, 53] on div "EXPERIENCED Online now Austin W. Favorited New York City , NY Online now $ Typi…" at bounding box center [220, 62] width 311 height 50
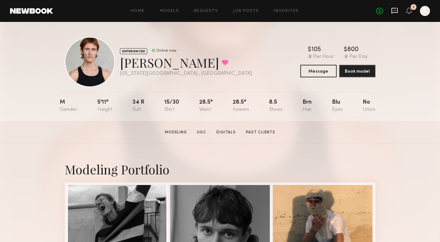
click at [392, 13] on icon at bounding box center [394, 11] width 6 height 6
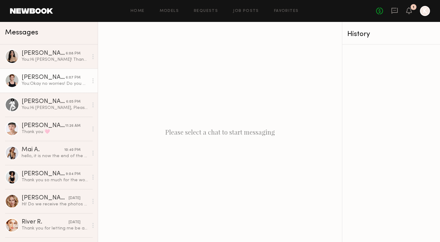
click at [33, 83] on div "You: Okay no worries! Do you mind removing the reimbursement? It won't let me o…" at bounding box center [55, 84] width 67 height 6
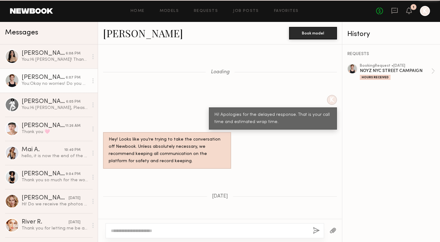
scroll to position [490, 0]
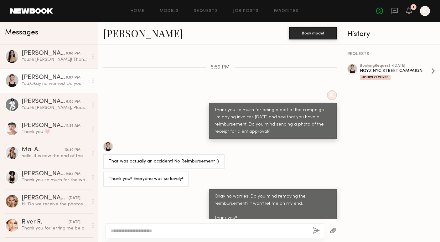
click at [420, 71] on div "NOYZ NYC STREET CAMPAIGN" at bounding box center [395, 71] width 71 height 6
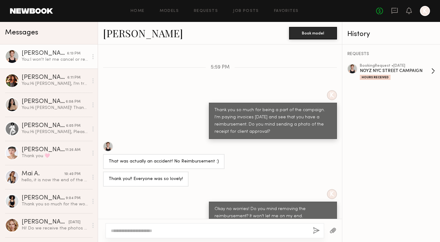
scroll to position [628, 0]
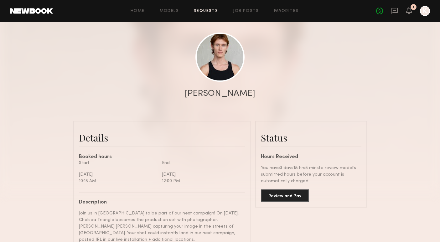
scroll to position [59, 0]
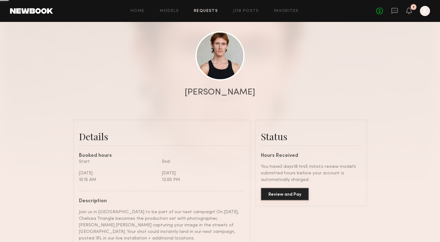
click at [290, 193] on button "Review and Pay" at bounding box center [285, 194] width 48 height 13
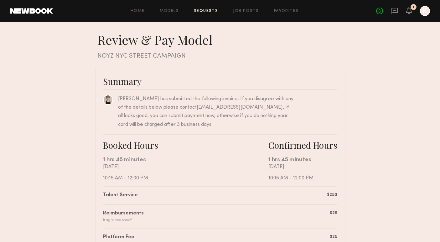
click at [405, 9] on div "No fees up to $5,000 1 K" at bounding box center [403, 11] width 54 height 10
click at [407, 10] on icon at bounding box center [408, 10] width 5 height 4
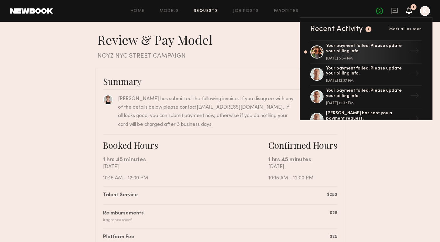
click at [334, 42] on link "Your payment failed. Please update your billing info. September 13, 2025 @ 5:54…" at bounding box center [365, 51] width 111 height 23
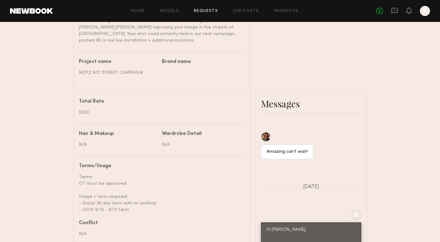
scroll to position [275, 0]
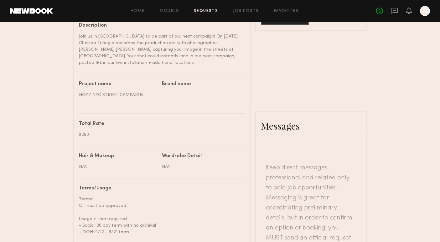
scroll to position [173, 0]
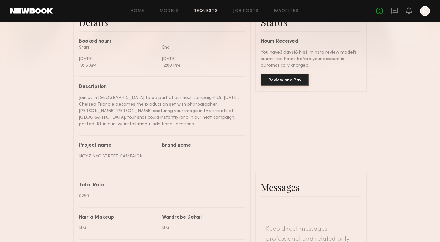
type textarea "**********"
click at [285, 74] on button "Review and Pay" at bounding box center [285, 80] width 48 height 13
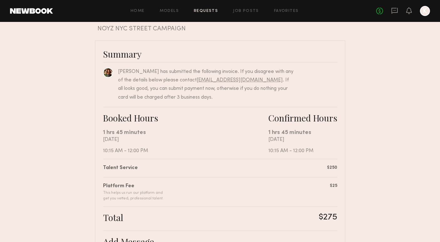
scroll to position [28, 0]
click at [387, 159] on nb-booking-payment "Review & Pay Model Review & Pay Model NOYZ NYC STREET CAMPAIGN Summary Lindsay …" at bounding box center [220, 183] width 440 height 358
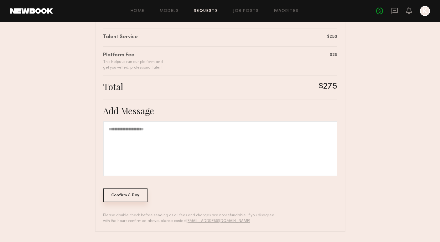
scroll to position [158, 0]
click at [136, 199] on div "Confirm & Pay" at bounding box center [125, 196] width 45 height 14
drag, startPoint x: 409, startPoint y: 235, endPoint x: 418, endPoint y: 103, distance: 132.4
click at [418, 103] on nb-booking-payment "Review & Pay Model Review & Pay Model NOYZ NYC STREET CAMPAIGN Summary Lindsay …" at bounding box center [220, 53] width 440 height 358
click at [376, 69] on nb-booking-payment "Review & Pay Model Review & Pay Model NOYZ NYC STREET CAMPAIGN Summary Lindsay …" at bounding box center [220, 53] width 440 height 358
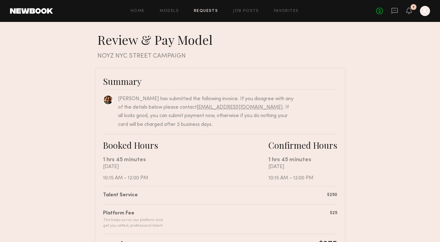
scroll to position [0, 0]
click at [407, 14] on icon at bounding box center [409, 10] width 6 height 7
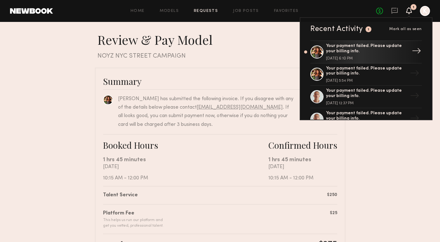
click at [349, 44] on div "Your payment failed. Please update your billing info." at bounding box center [366, 49] width 81 height 11
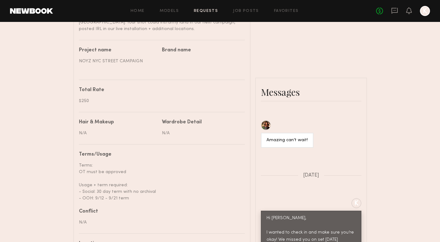
scroll to position [308, 0]
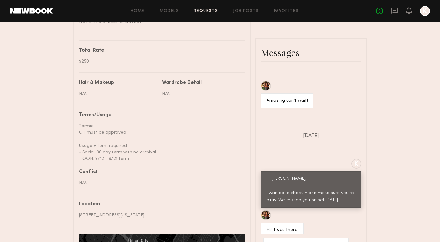
click at [296, 234] on div "**********" at bounding box center [311, 245] width 110 height 23
click at [295, 238] on div "**********" at bounding box center [305, 245] width 85 height 15
click at [298, 238] on div "**********" at bounding box center [305, 245] width 85 height 15
click at [298, 242] on textarea "**********" at bounding box center [301, 245] width 64 height 6
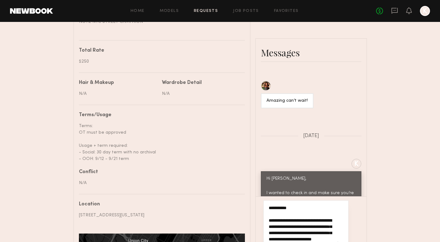
type textarea "**********"
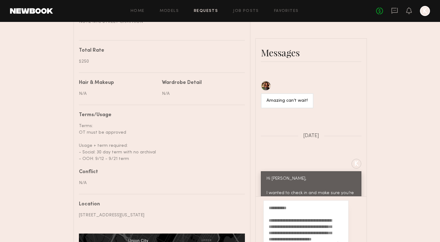
click at [339, 242] on button "button" at bounding box center [340, 246] width 7 height 8
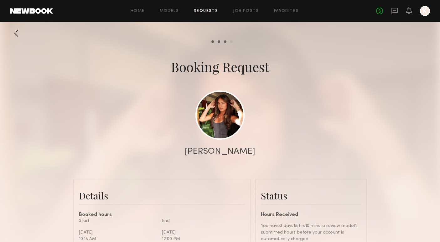
scroll to position [0, 0]
click at [394, 11] on icon at bounding box center [394, 10] width 7 height 7
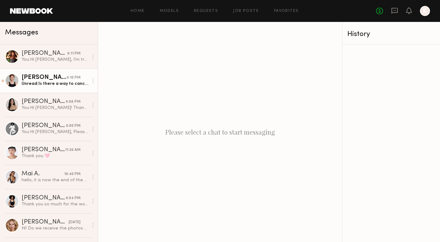
click at [40, 84] on div "Unread: Is there a way to cancel and do a new transaction that you know of?" at bounding box center [55, 84] width 67 height 6
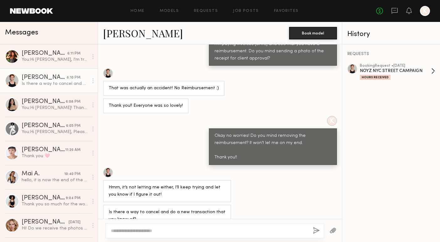
click at [388, 71] on div "NOYZ NYC STREET CAMPAIGN" at bounding box center [395, 71] width 71 height 6
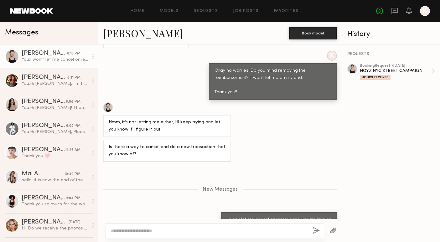
click at [331, 231] on button "button" at bounding box center [332, 231] width 7 height 8
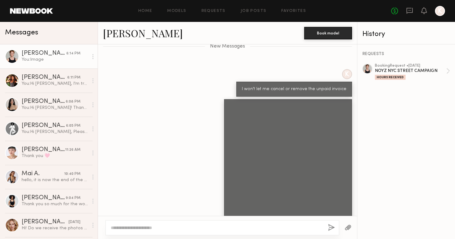
scroll to position [770, 0]
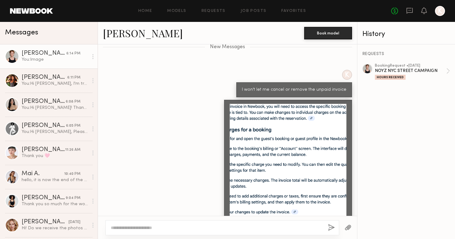
click at [250, 171] on div at bounding box center [288, 162] width 117 height 117
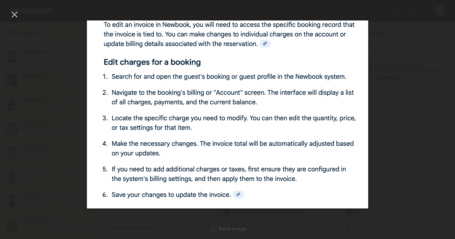
click at [250, 171] on div at bounding box center [288, 162] width 117 height 117
click at [17, 14] on div at bounding box center [14, 14] width 10 height 10
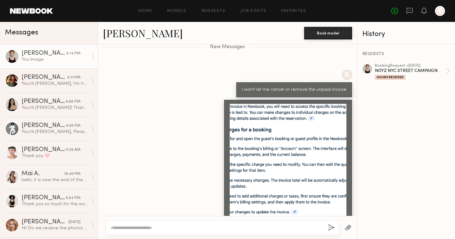
click at [166, 229] on textarea at bounding box center [217, 228] width 212 height 6
type textarea "**********"
click at [331, 225] on button "button" at bounding box center [331, 228] width 7 height 8
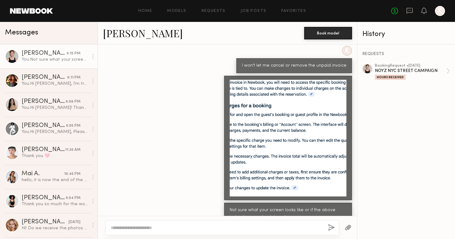
click at [439, 69] on div "REQUESTS booking Request • 09/06/2025 NOYZ NYC STREET CAMPAIGN Hours Received" at bounding box center [406, 141] width 98 height 195
click at [439, 70] on link "booking Request • 09/06/2025 NOYZ NYC STREET CAMPAIGN Hours Received" at bounding box center [412, 72] width 75 height 16
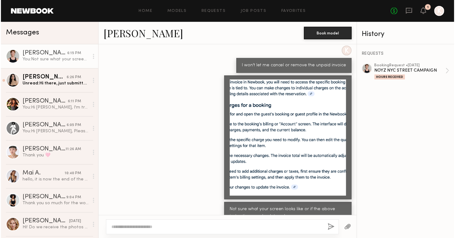
scroll to position [832, 0]
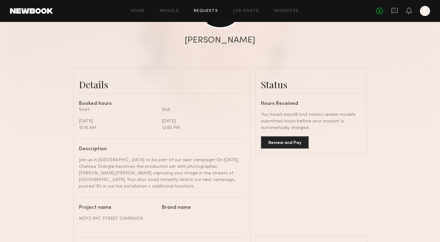
scroll to position [114, 0]
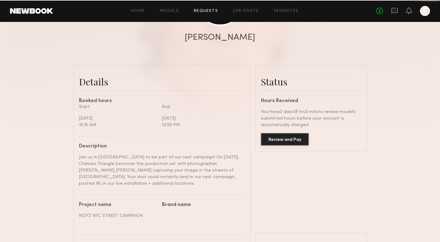
click at [289, 137] on button "Review and Pay" at bounding box center [285, 139] width 48 height 13
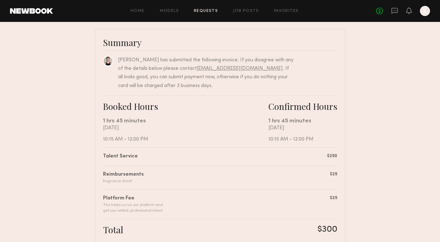
scroll to position [37, 0]
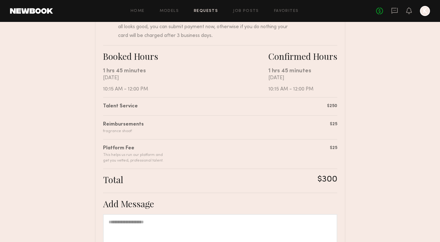
click at [323, 129] on div "Reimbursements fragrance shoot! $25" at bounding box center [220, 124] width 234 height 19
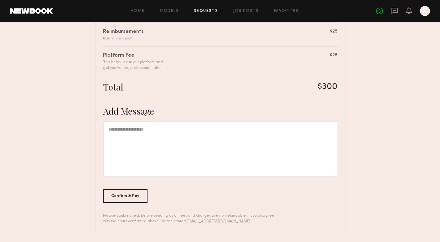
click at [177, 131] on div at bounding box center [220, 148] width 234 height 55
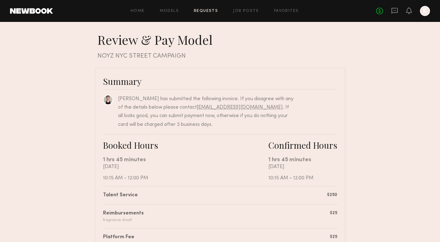
scroll to position [0, 0]
click at [389, 11] on div "No fees up to $5,000 K" at bounding box center [403, 11] width 54 height 10
click at [395, 10] on icon at bounding box center [394, 10] width 3 height 1
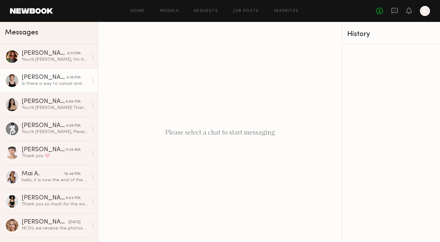
click at [33, 80] on div "[PERSON_NAME]" at bounding box center [44, 77] width 45 height 6
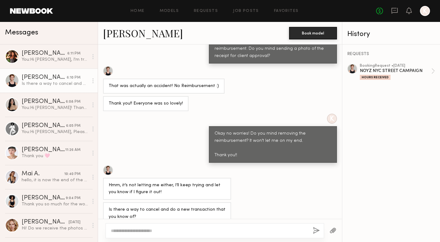
scroll to position [411, 0]
click at [184, 224] on div at bounding box center [214, 230] width 218 height 15
click at [186, 232] on textarea at bounding box center [209, 231] width 197 height 6
type textarea "**********"
click at [316, 232] on button "button" at bounding box center [316, 231] width 7 height 8
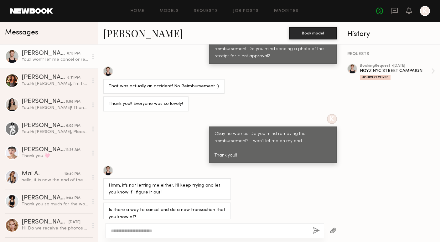
scroll to position [476, 0]
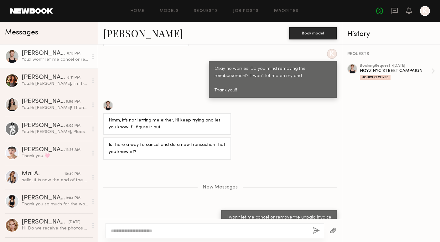
click at [146, 238] on div at bounding box center [214, 230] width 218 height 15
